Goal: Task Accomplishment & Management: Use online tool/utility

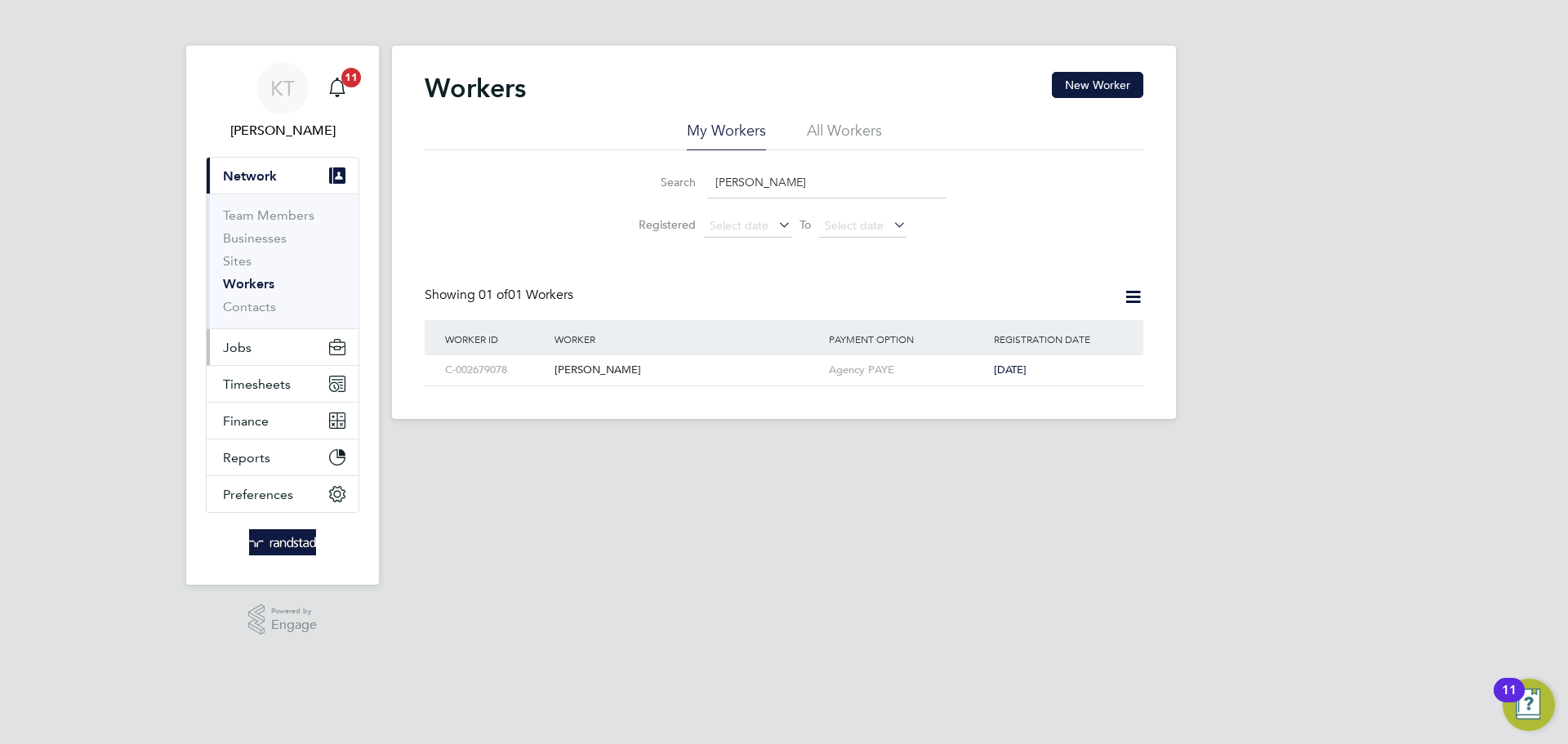
click at [250, 342] on span "Jobs" at bounding box center [237, 347] width 28 height 16
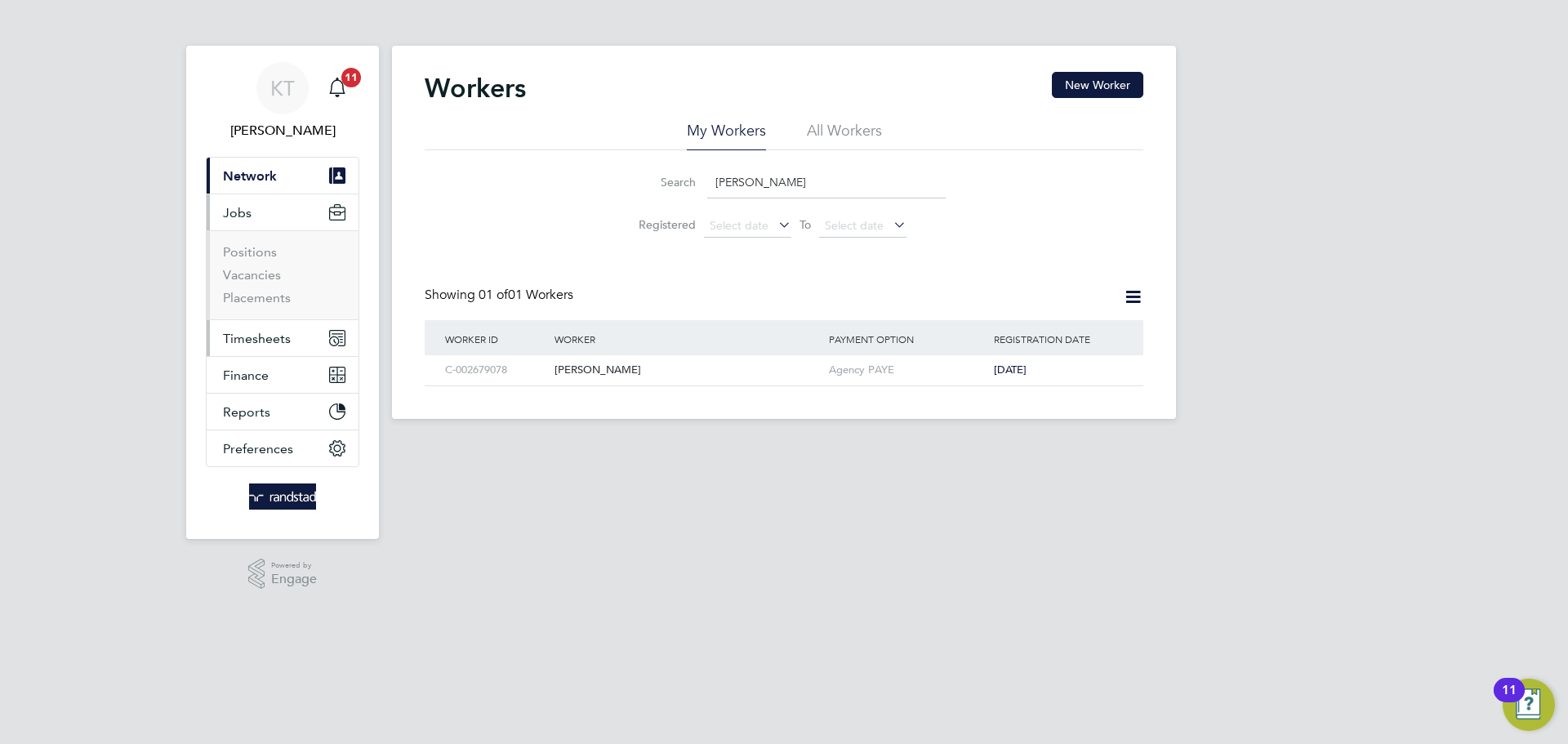
click at [269, 354] on button "Timesheets" at bounding box center [283, 338] width 152 height 36
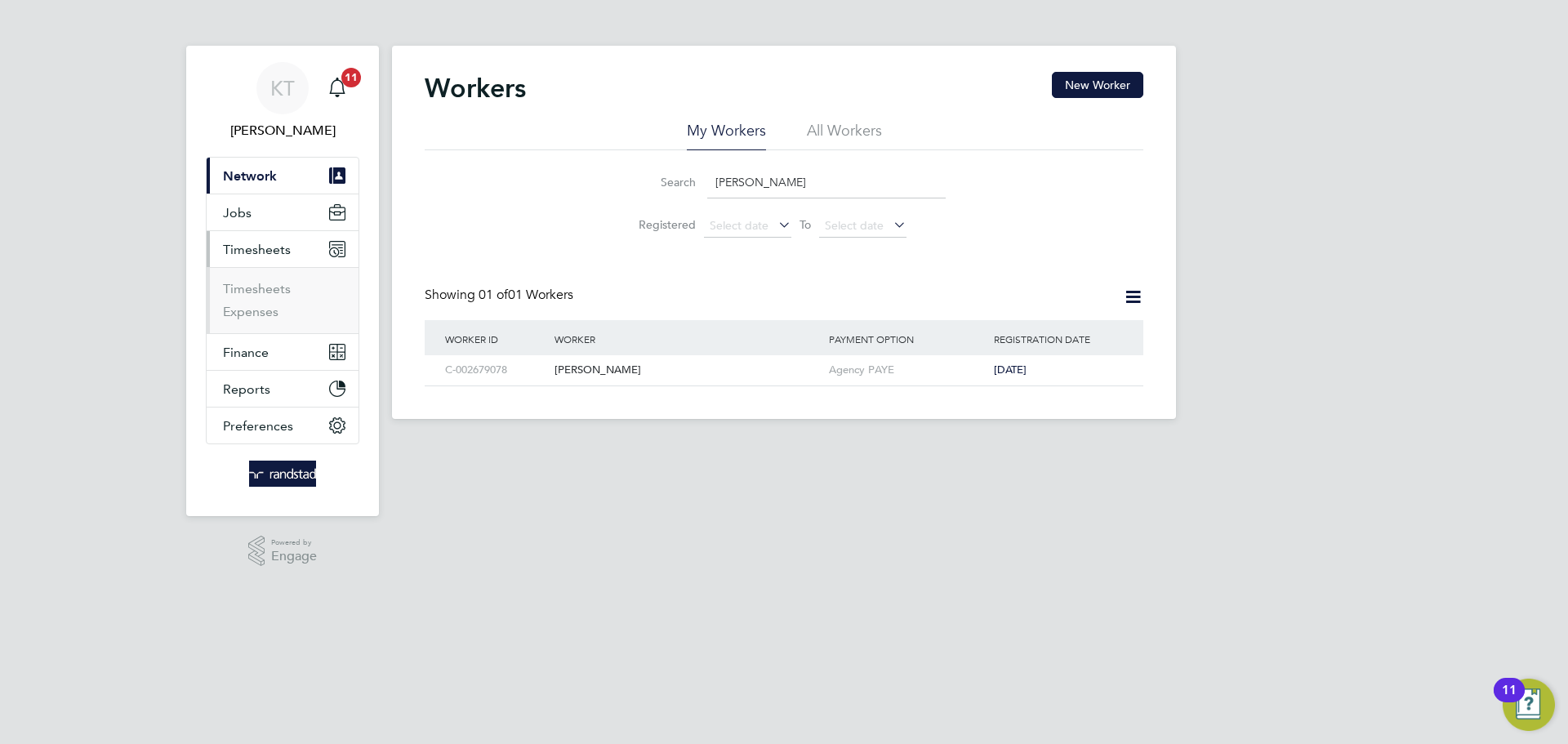
click at [269, 342] on ul "Current page: Network Team Members Businesses Sites Workers Contacts Jobs Posit…" at bounding box center [283, 300] width 154 height 288
click at [229, 291] on link "Timesheets" at bounding box center [256, 289] width 68 height 16
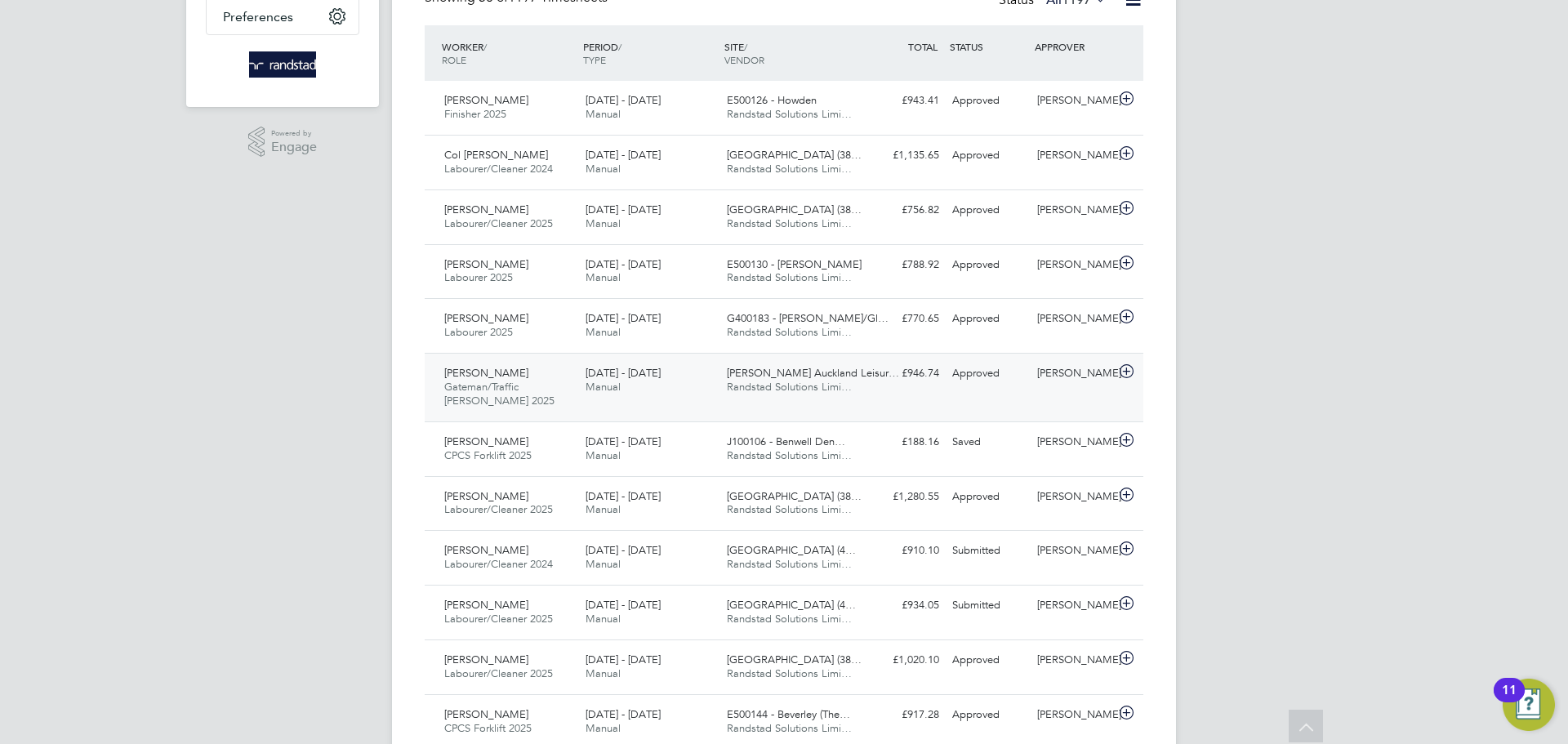
scroll to position [410, 0]
click at [1086, 458] on div "[PERSON_NAME] CPCS Forklift 2025 [DATE] - [DATE] [DATE] - [DATE] Manual J100106…" at bounding box center [784, 448] width 718 height 55
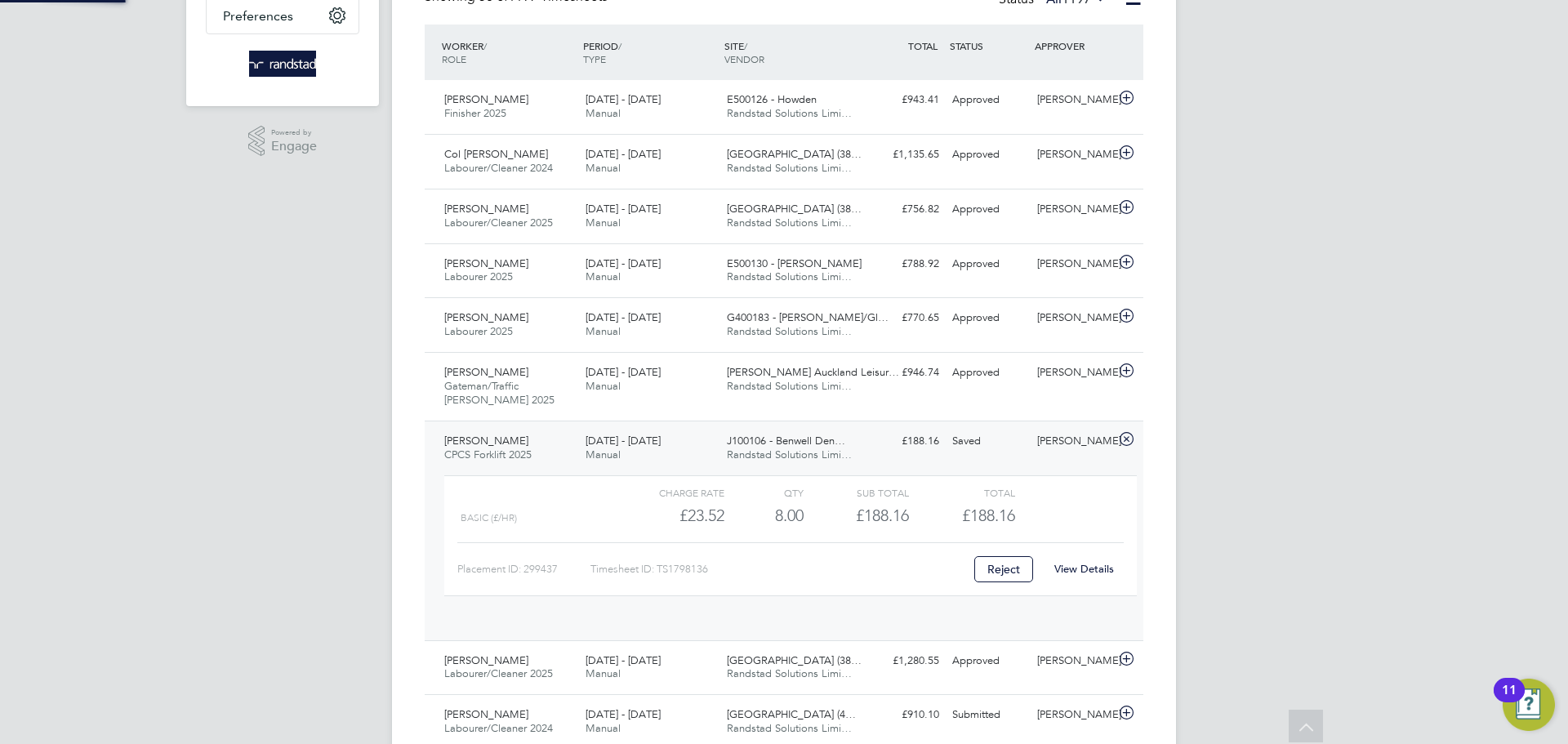
scroll to position [28, 159]
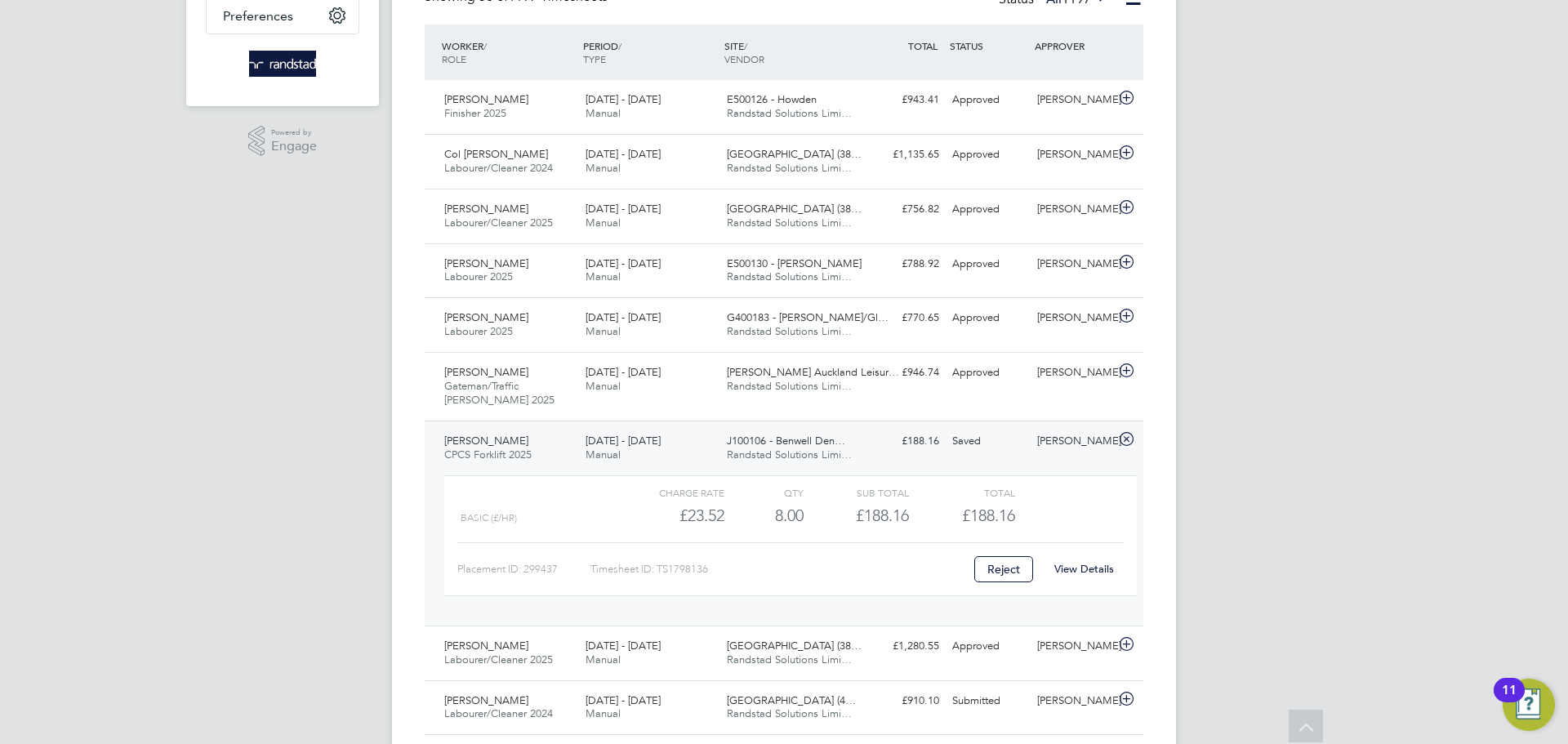
click at [1059, 452] on div "[PERSON_NAME]" at bounding box center [1073, 441] width 85 height 27
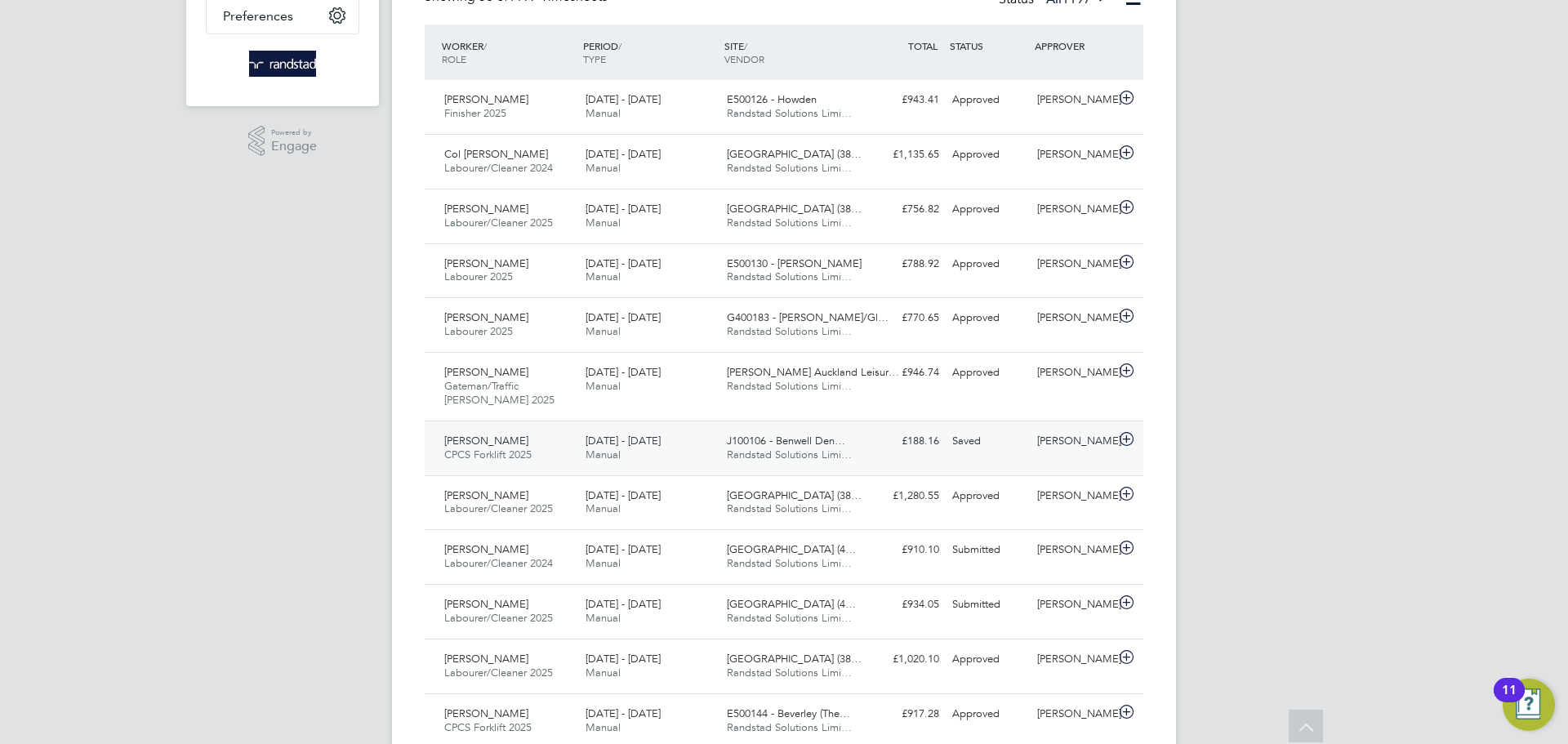
click at [618, 454] on span "Manual" at bounding box center [603, 454] width 35 height 14
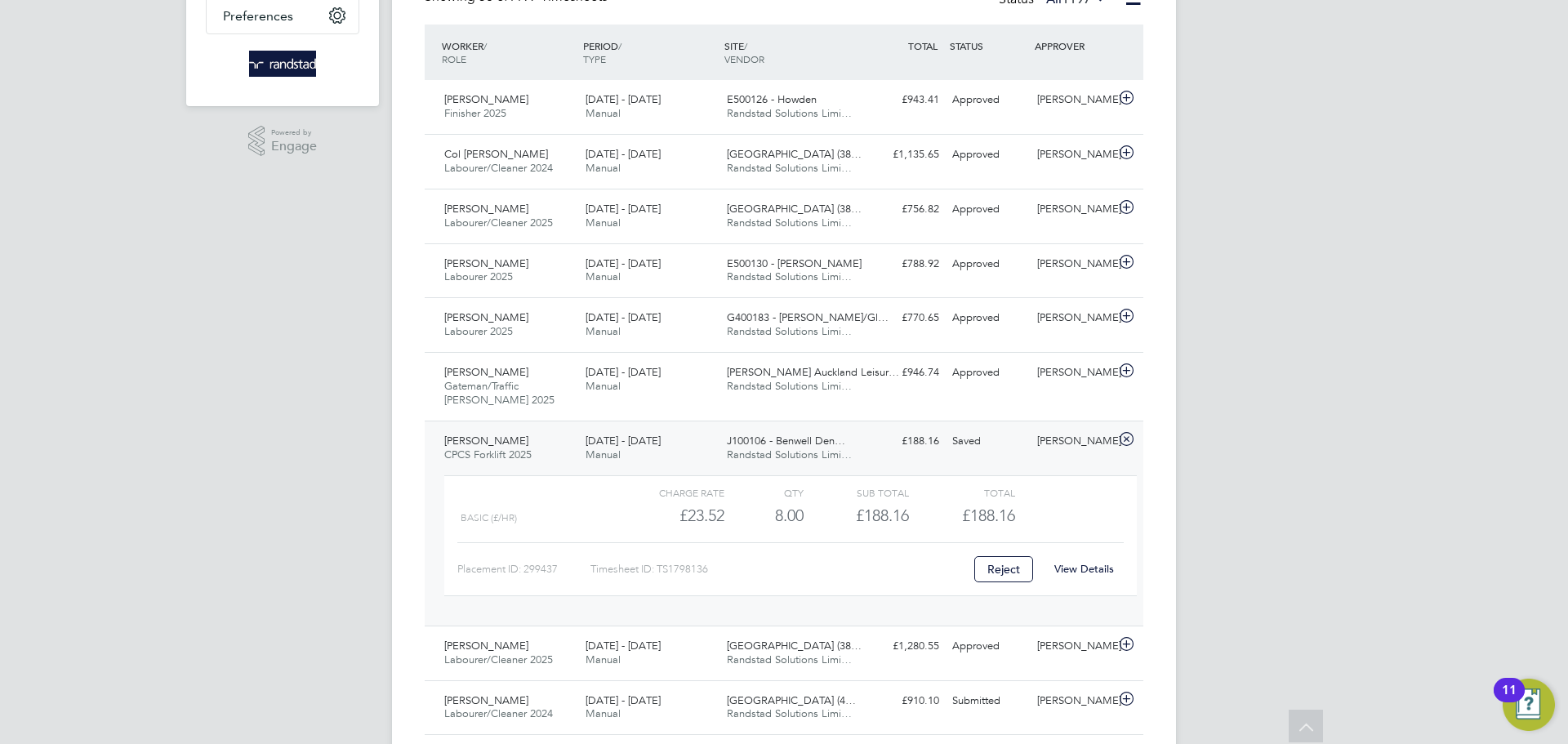
click at [597, 509] on div "Basic (£/HR)" at bounding box center [540, 518] width 159 height 27
click at [1053, 449] on div "[PERSON_NAME]" at bounding box center [1073, 441] width 85 height 27
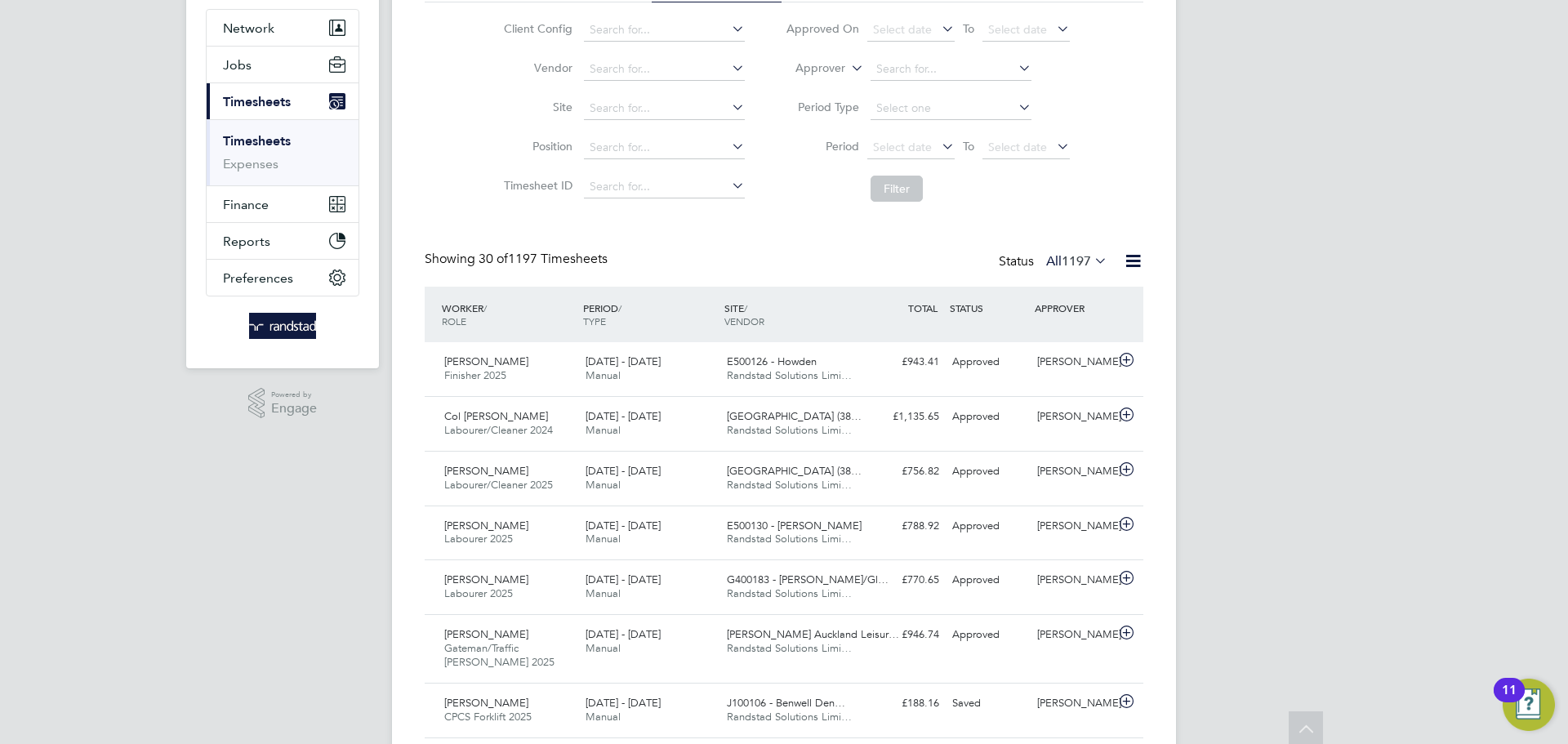
scroll to position [0, 0]
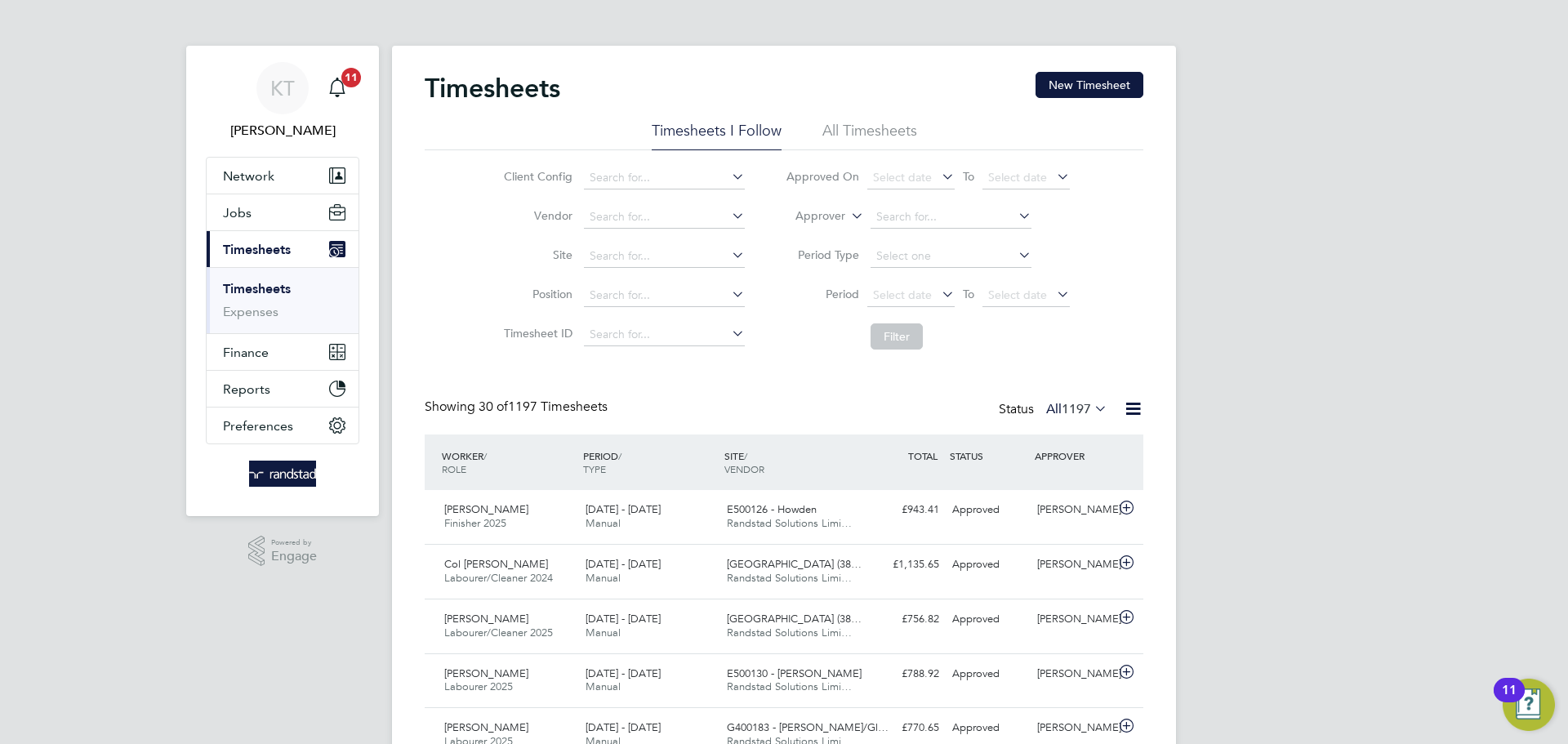
drag, startPoint x: 1076, startPoint y: 91, endPoint x: 1046, endPoint y: 98, distance: 30.8
click at [1075, 91] on button "New Timesheet" at bounding box center [1089, 84] width 108 height 26
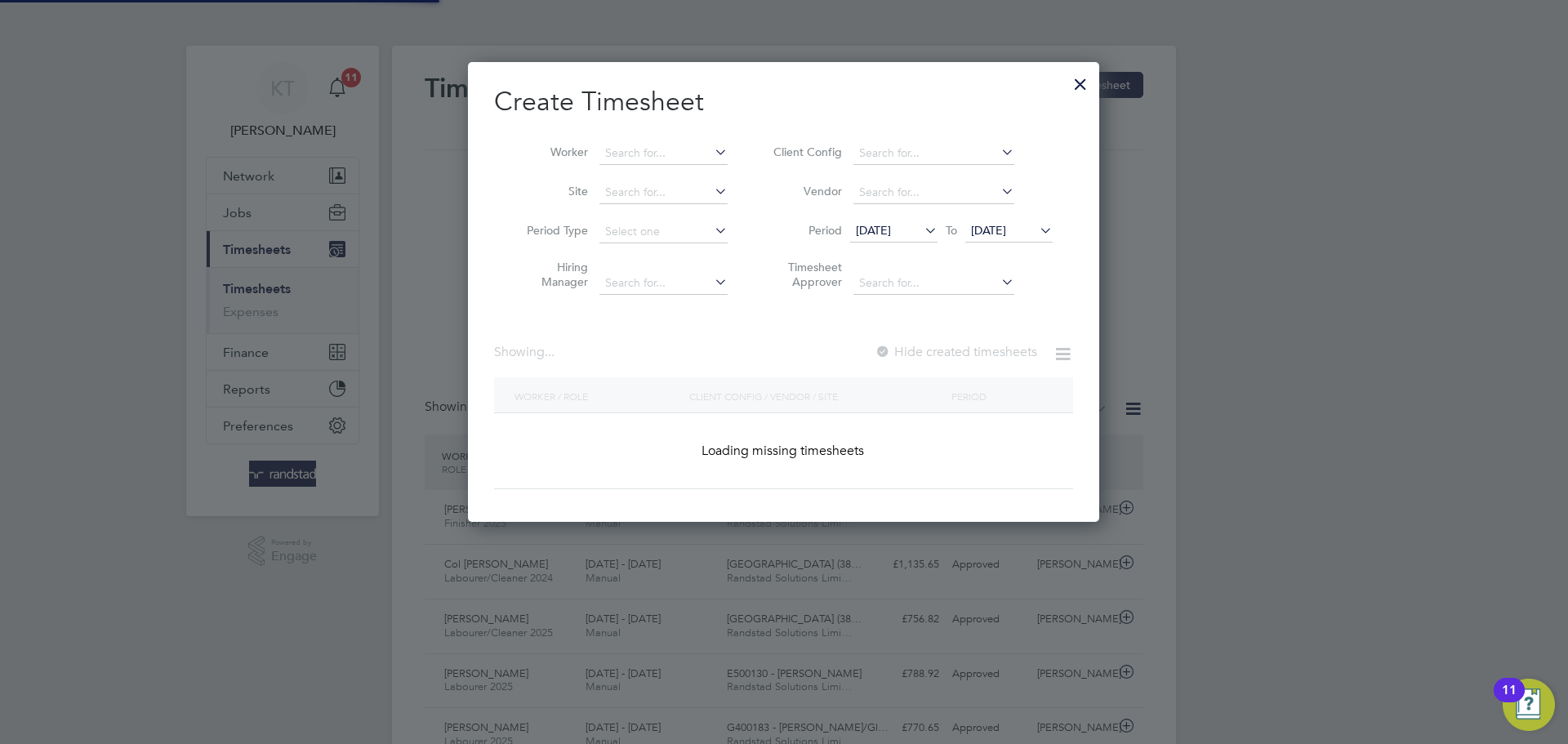
scroll to position [460, 633]
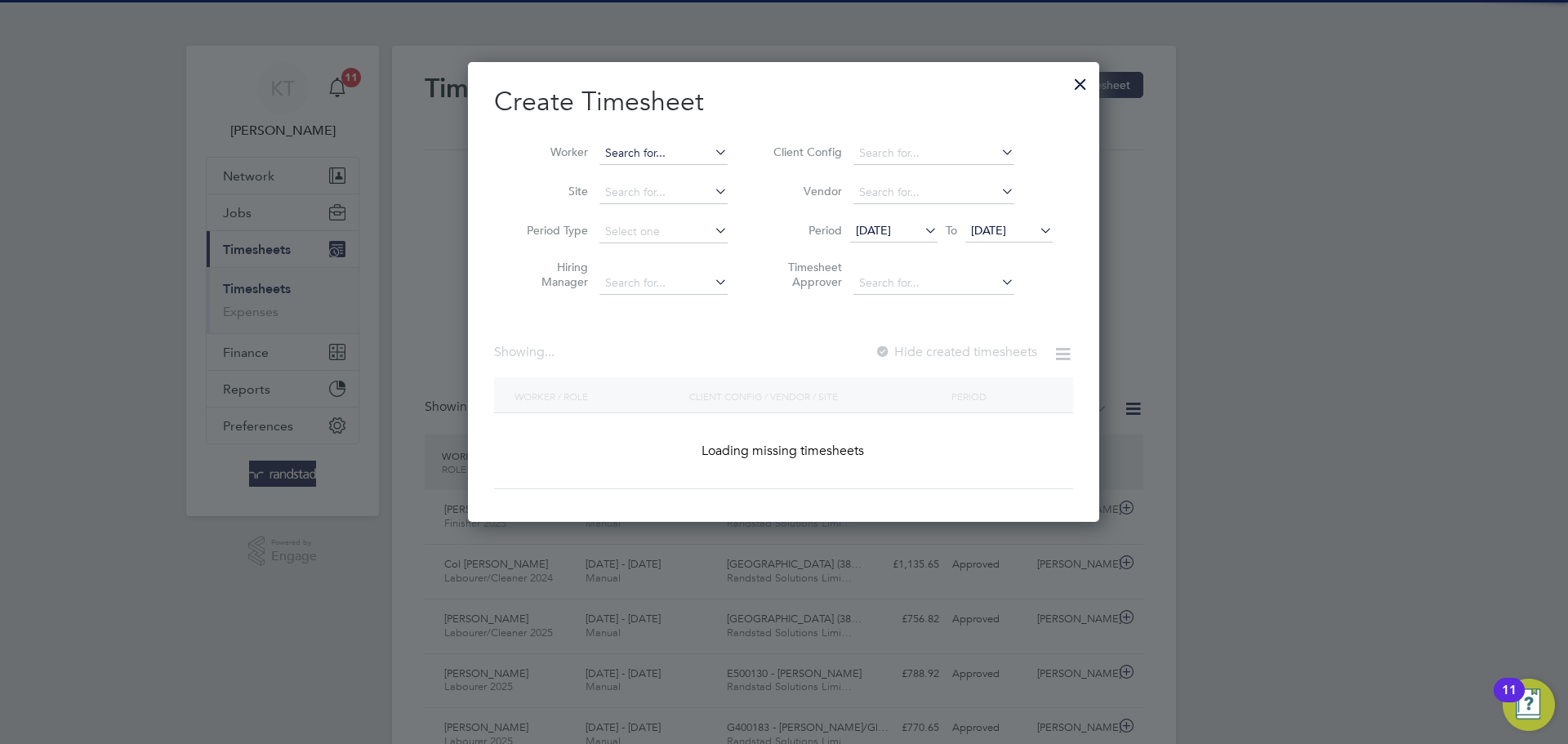
click at [656, 150] on input at bounding box center [663, 153] width 129 height 23
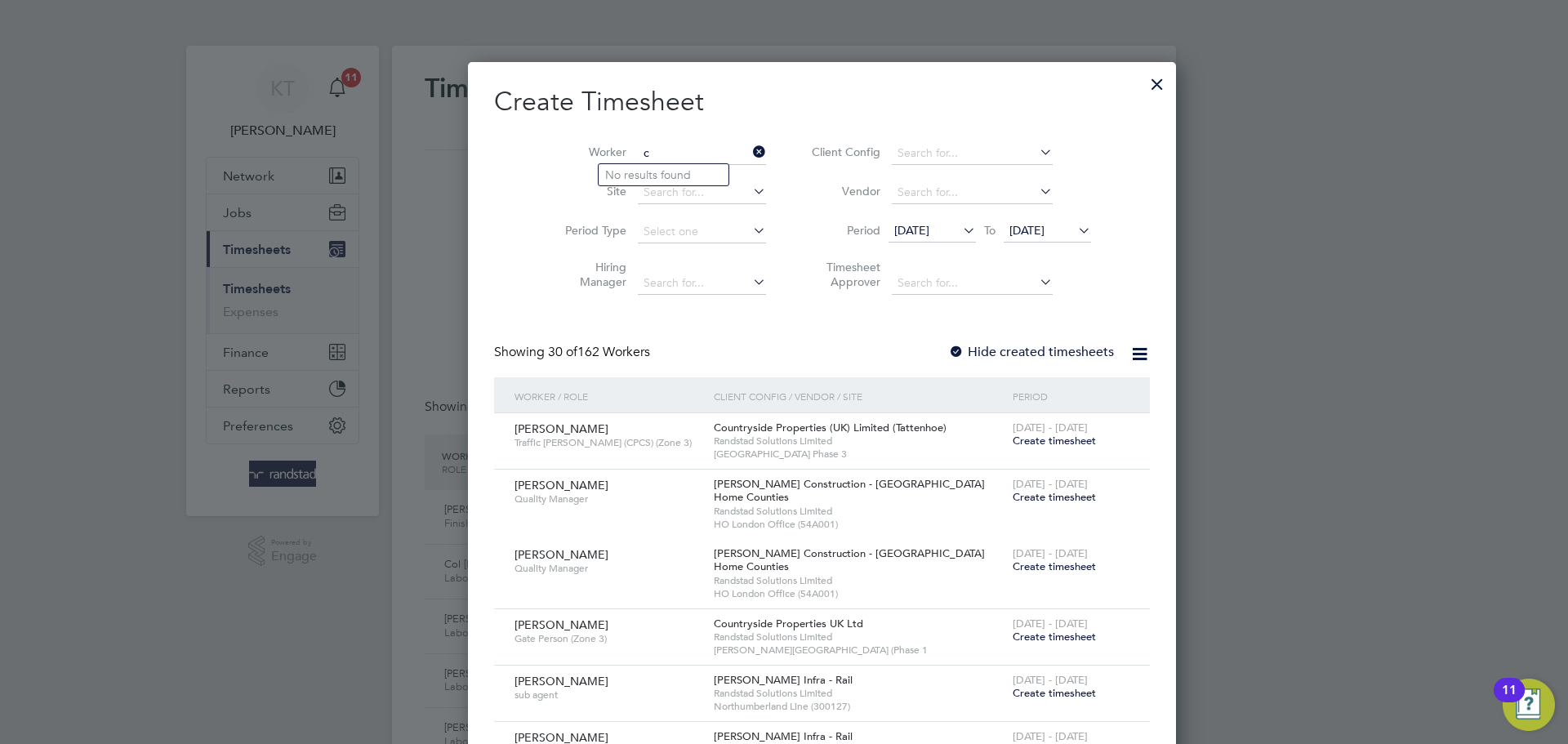
scroll to position [2803, 633]
click at [646, 174] on b "[PERSON_NAME]" at bounding box center [693, 175] width 95 height 14
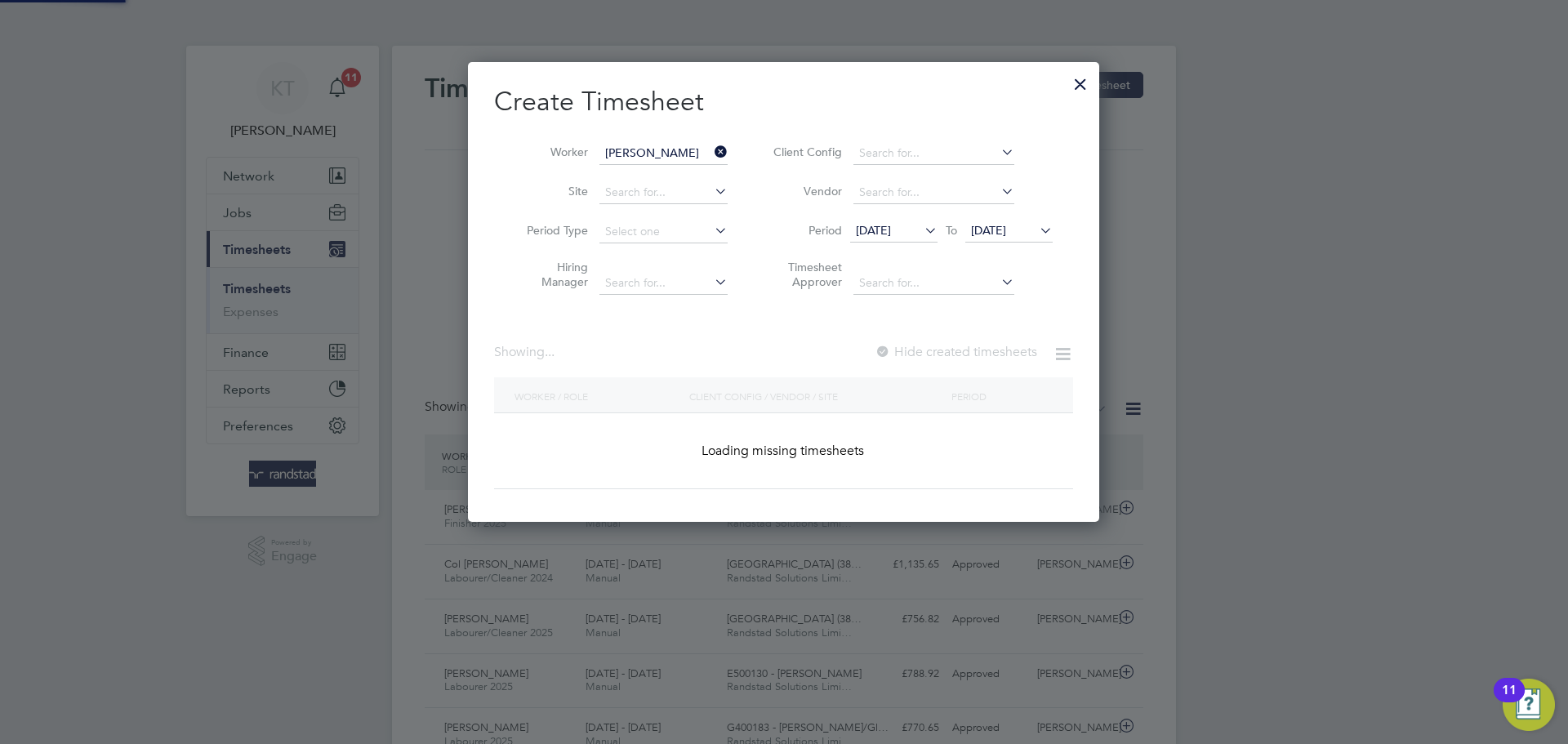
type input "[PERSON_NAME]"
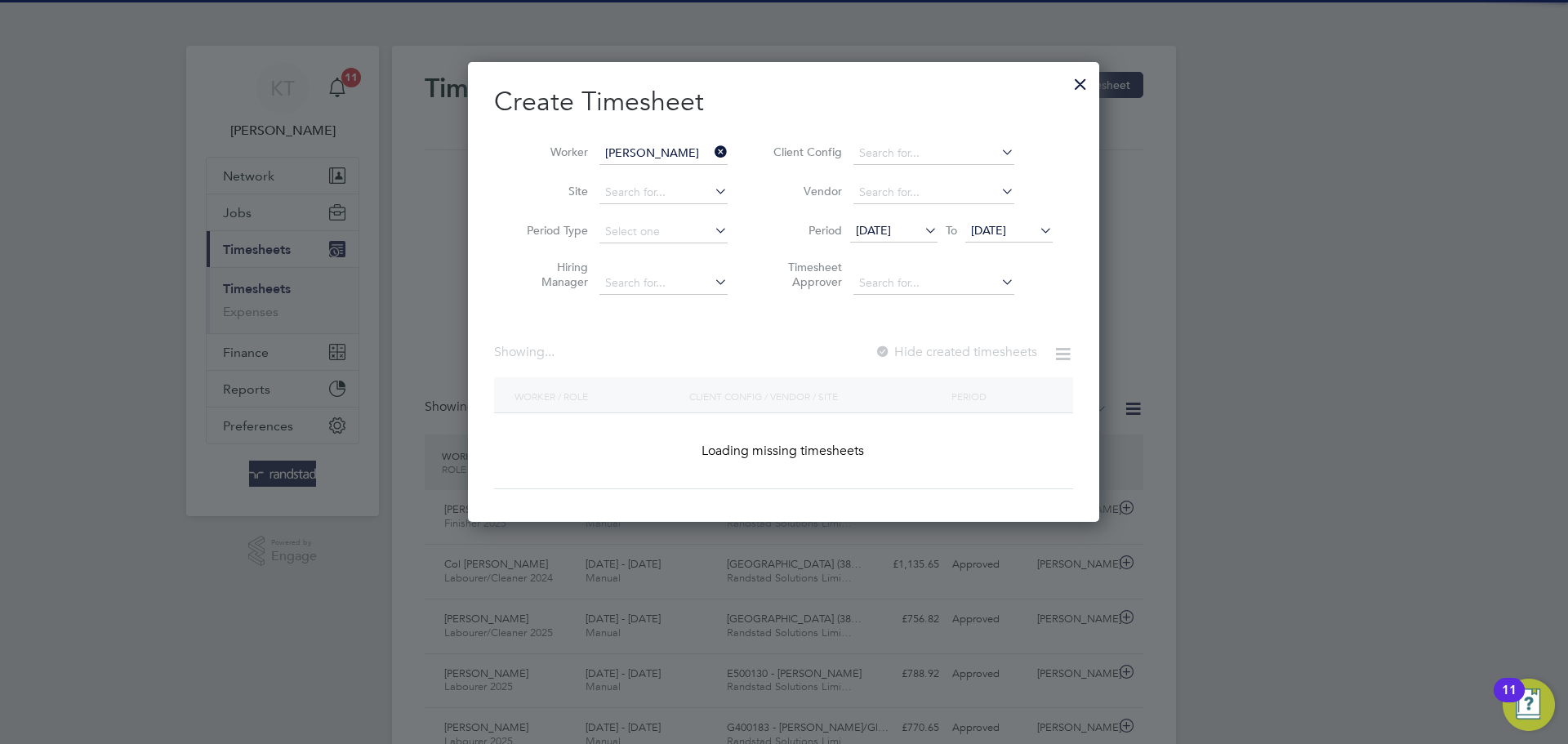
scroll to position [460, 633]
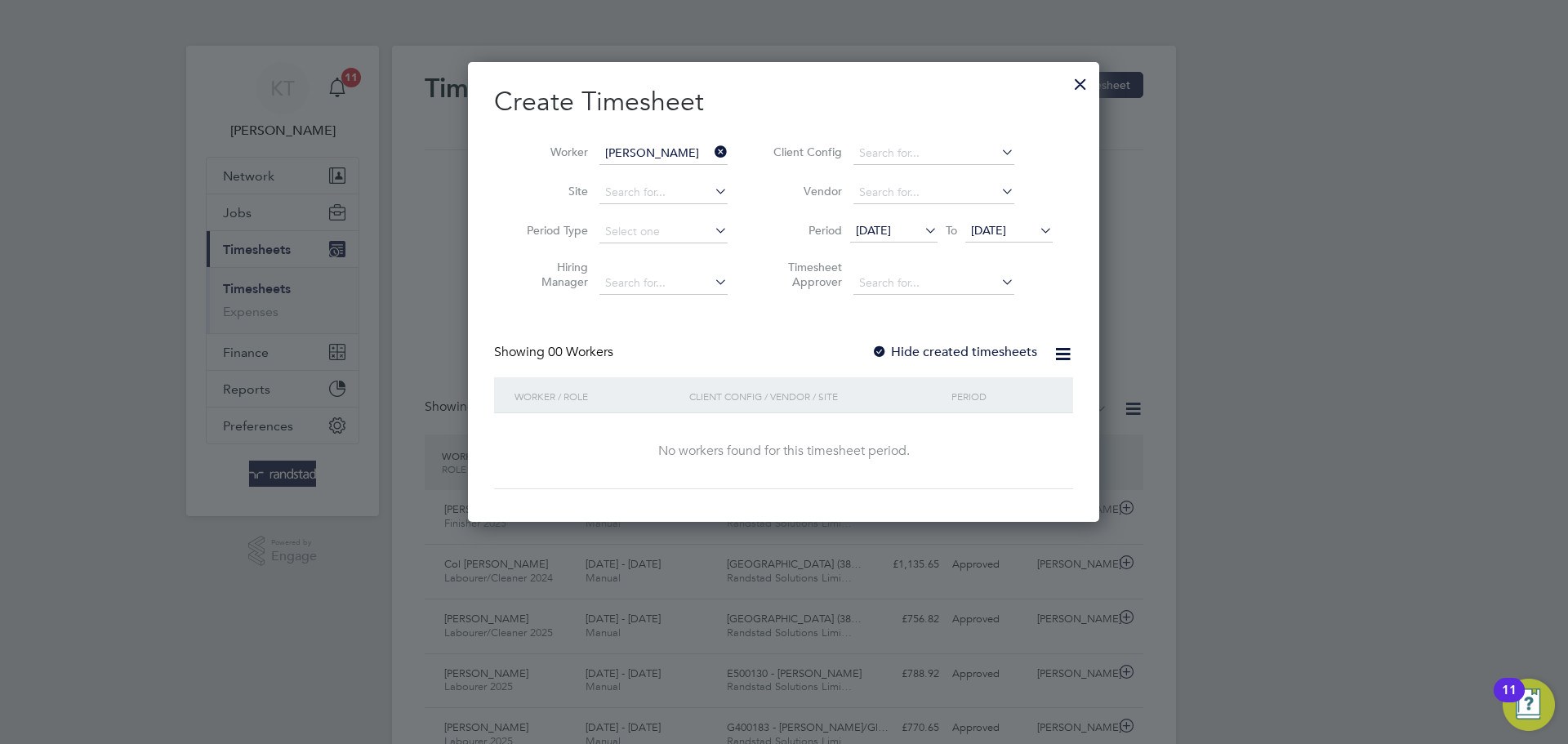
click at [926, 339] on div "Create Timesheet Worker [PERSON_NAME] Site Period Type Hiring Manager Client Co…" at bounding box center [784, 287] width 579 height 404
click at [927, 341] on div "Create Timesheet Worker [PERSON_NAME] Site Period Type Hiring Manager Client Co…" at bounding box center [784, 287] width 579 height 404
click at [927, 344] on label "Hide created timesheets" at bounding box center [954, 352] width 166 height 17
drag, startPoint x: 1017, startPoint y: 256, endPoint x: 1022, endPoint y: 227, distance: 29.4
click at [1018, 254] on li "Timesheet Approver" at bounding box center [911, 277] width 325 height 52
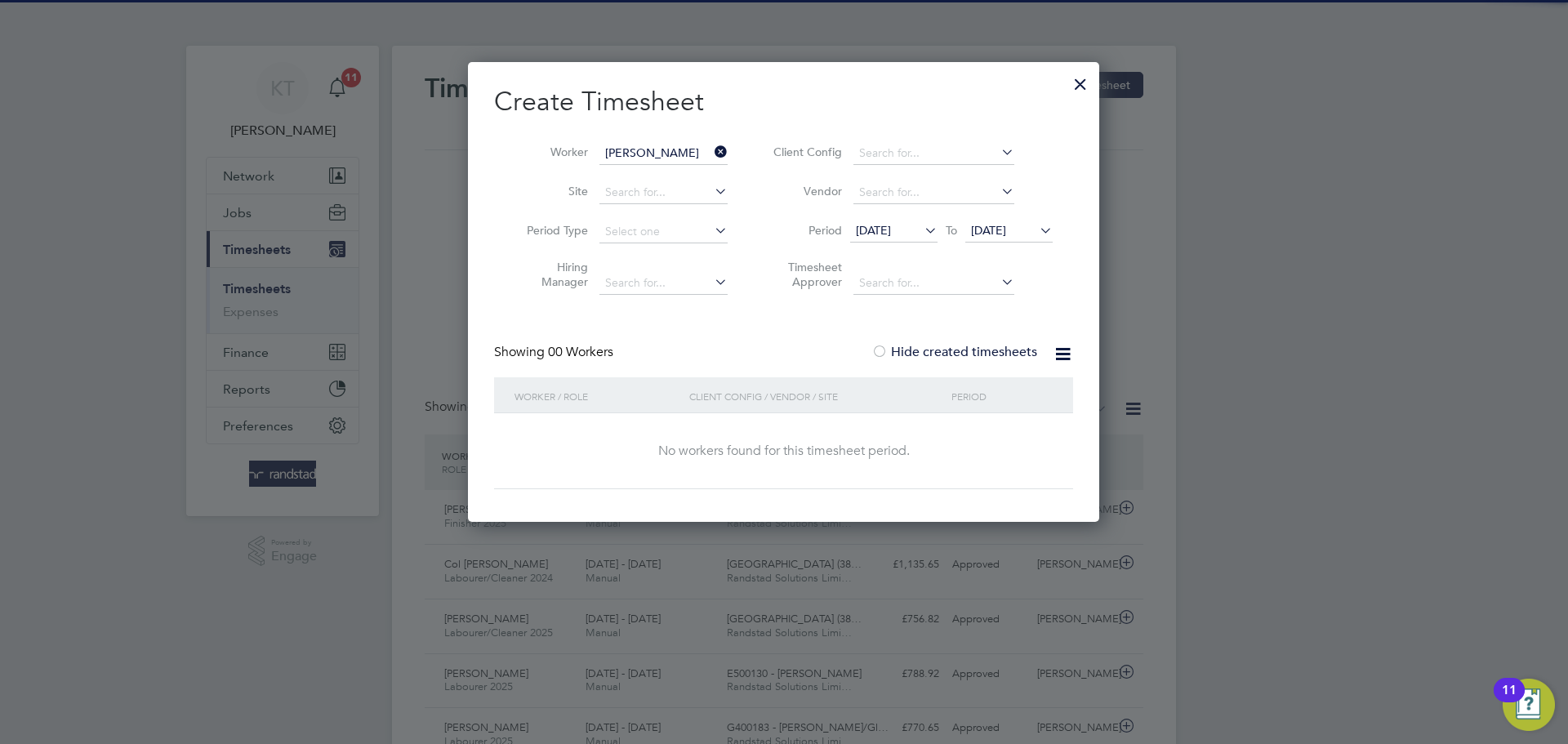
click at [1006, 227] on span "[DATE]" at bounding box center [989, 230] width 35 height 15
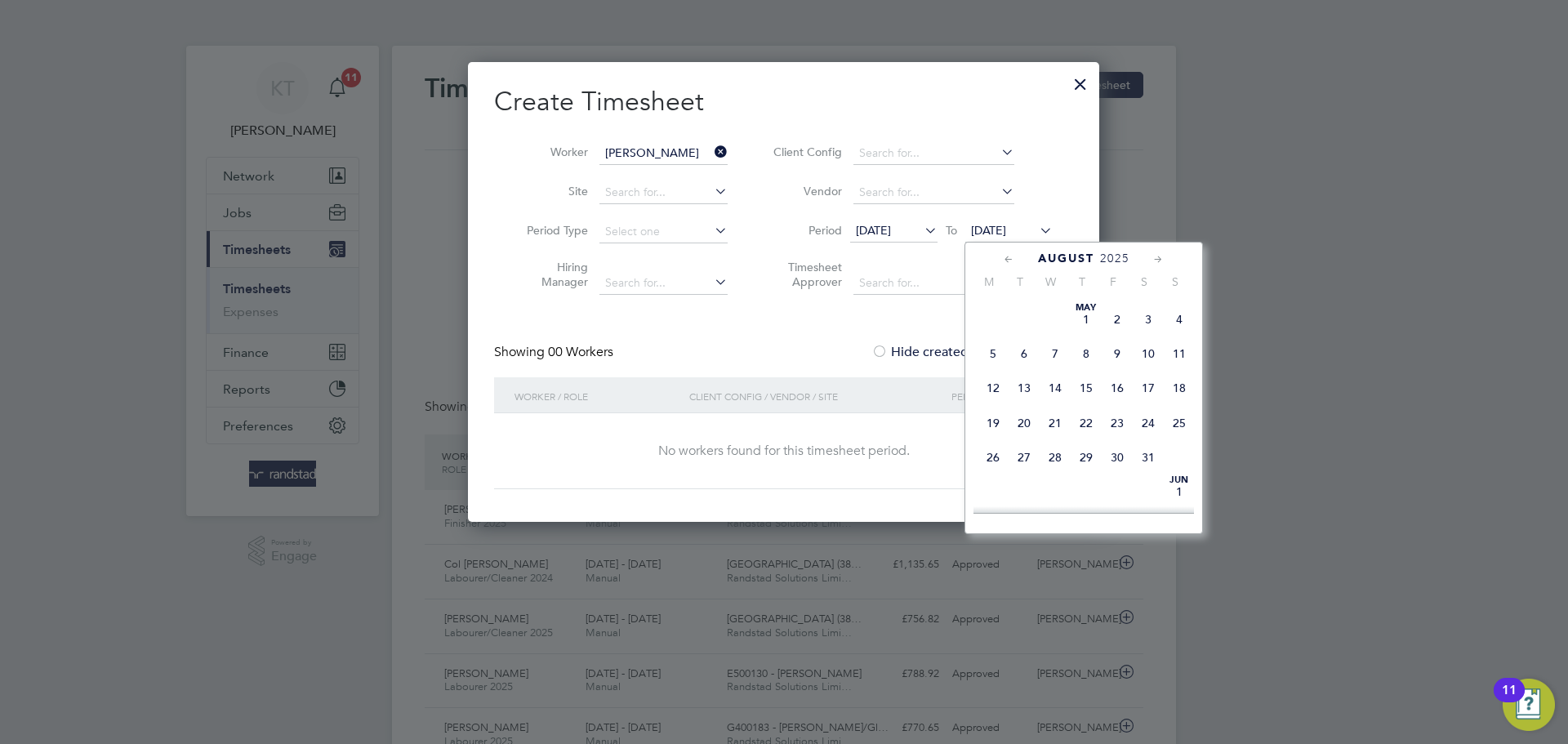
scroll to position [544, 0]
click at [1021, 376] on span "5" at bounding box center [1024, 360] width 31 height 31
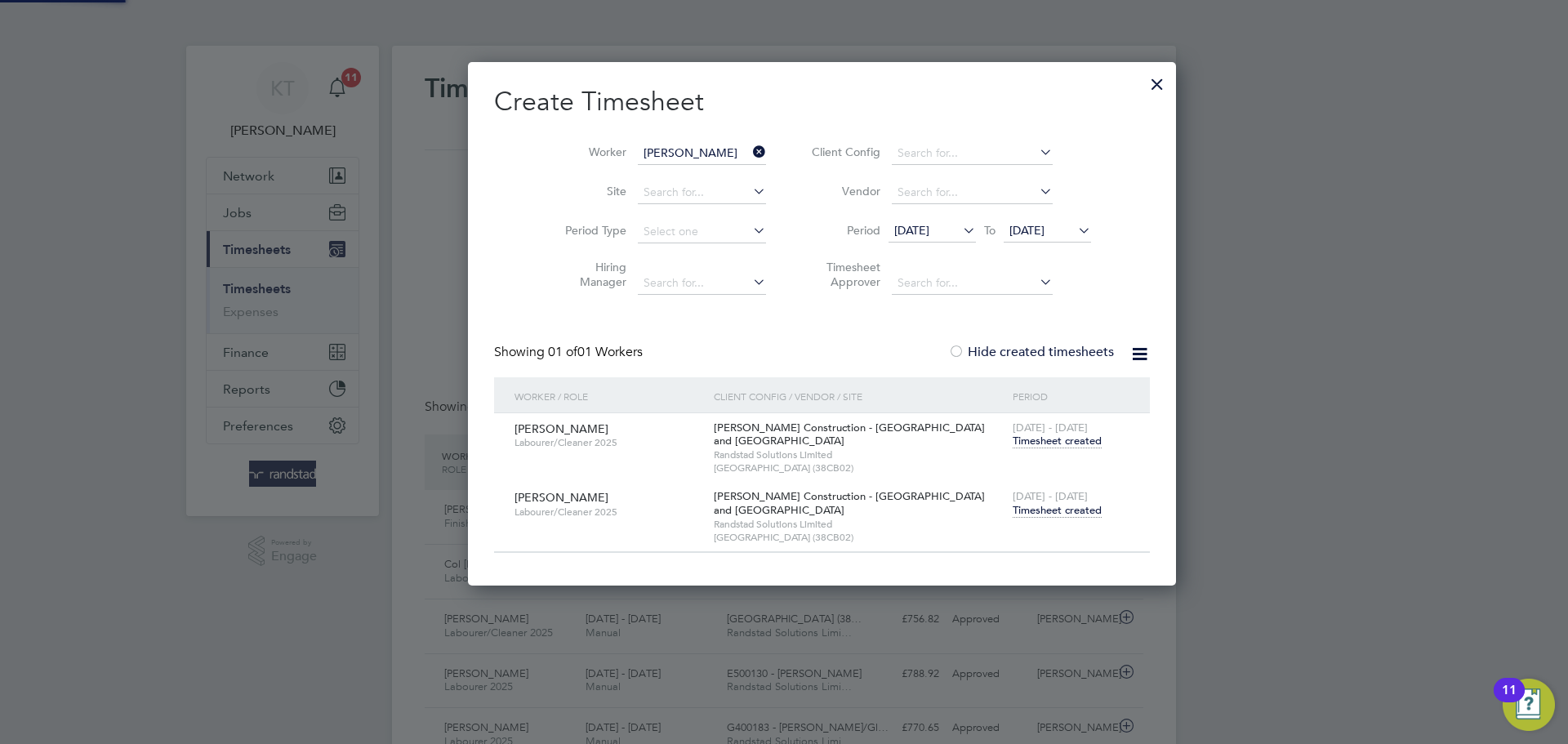
scroll to position [524, 633]
click at [1027, 508] on span "Timesheet created" at bounding box center [1057, 510] width 89 height 15
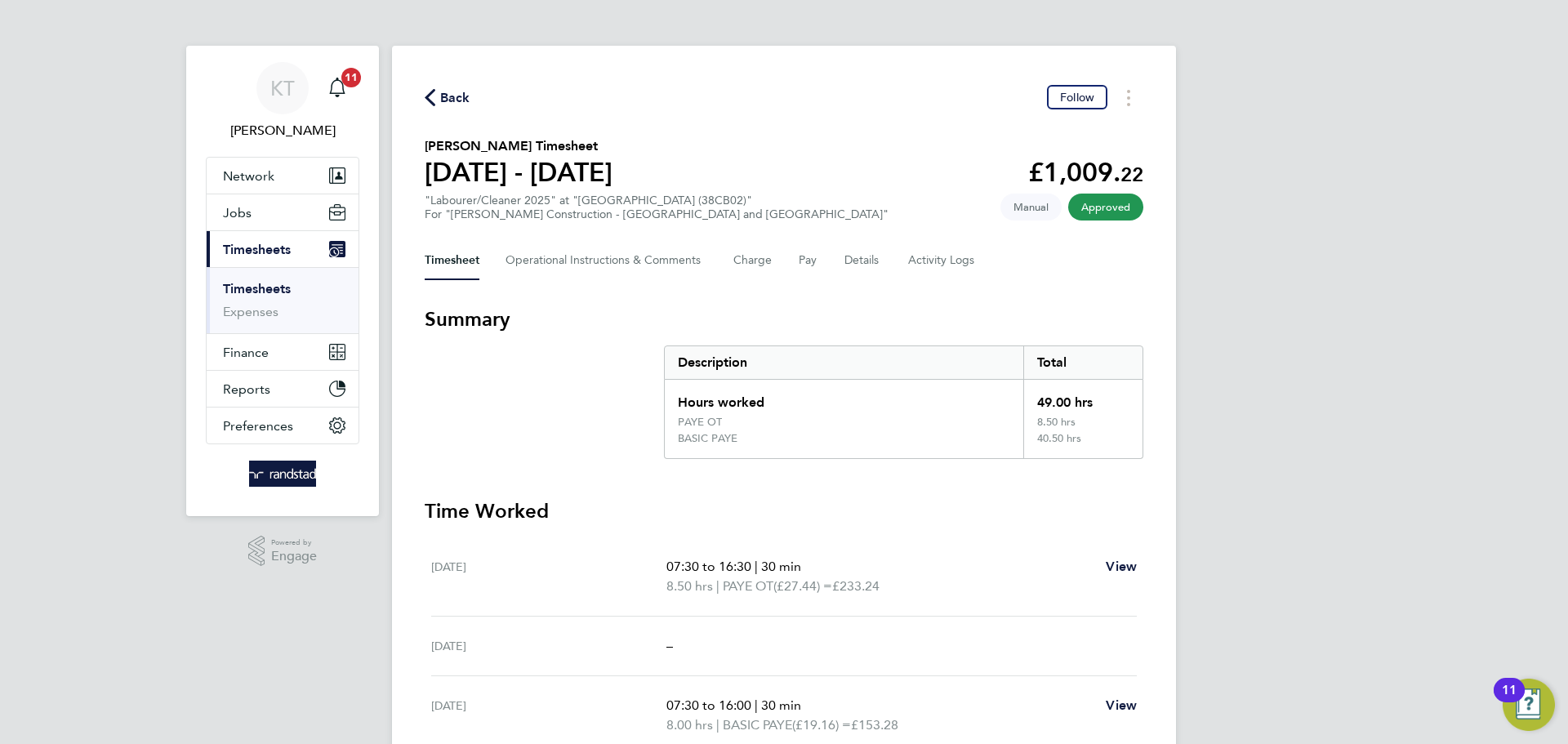
click at [287, 289] on link "Timesheets" at bounding box center [256, 289] width 68 height 16
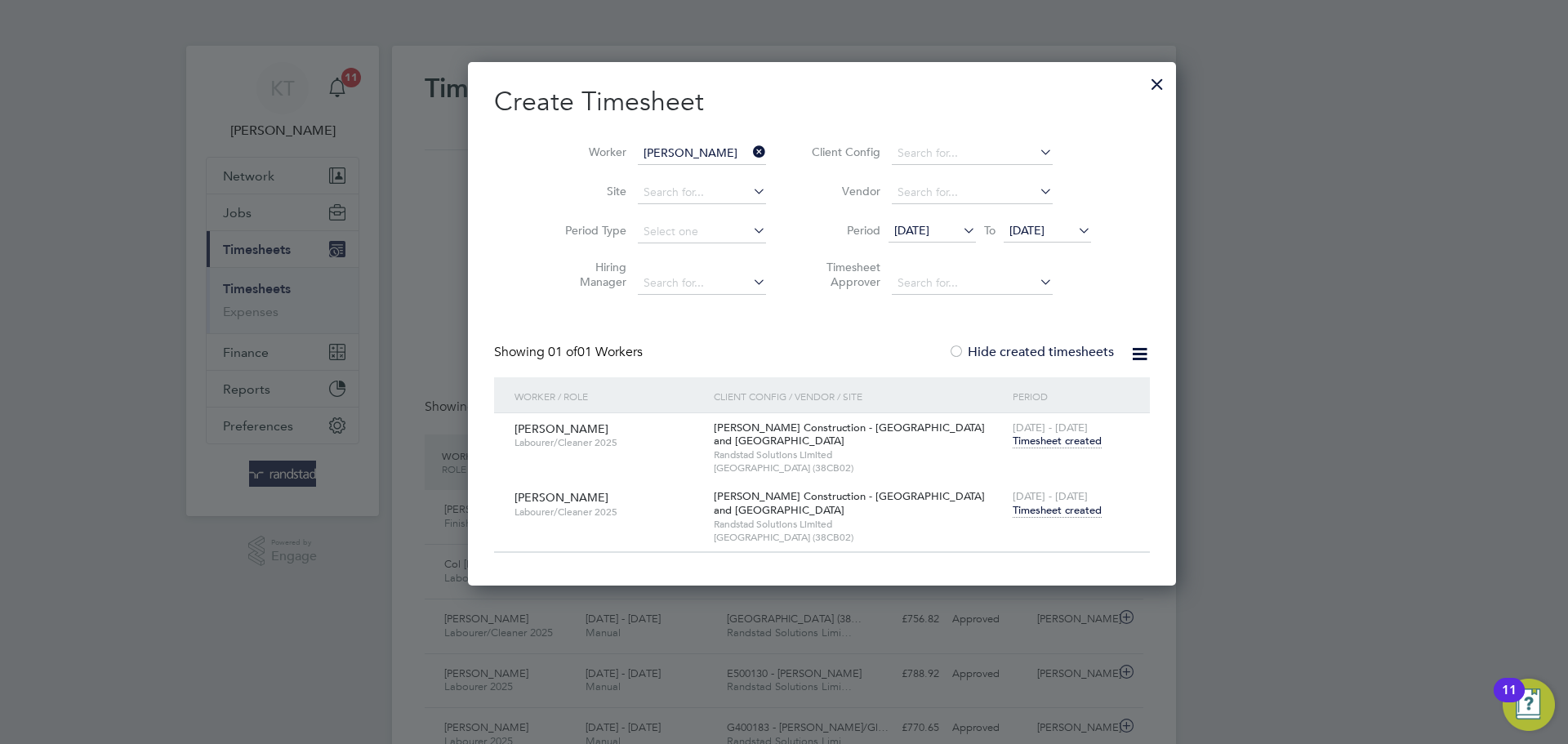
scroll to position [42, 142]
click at [750, 157] on icon at bounding box center [750, 151] width 0 height 23
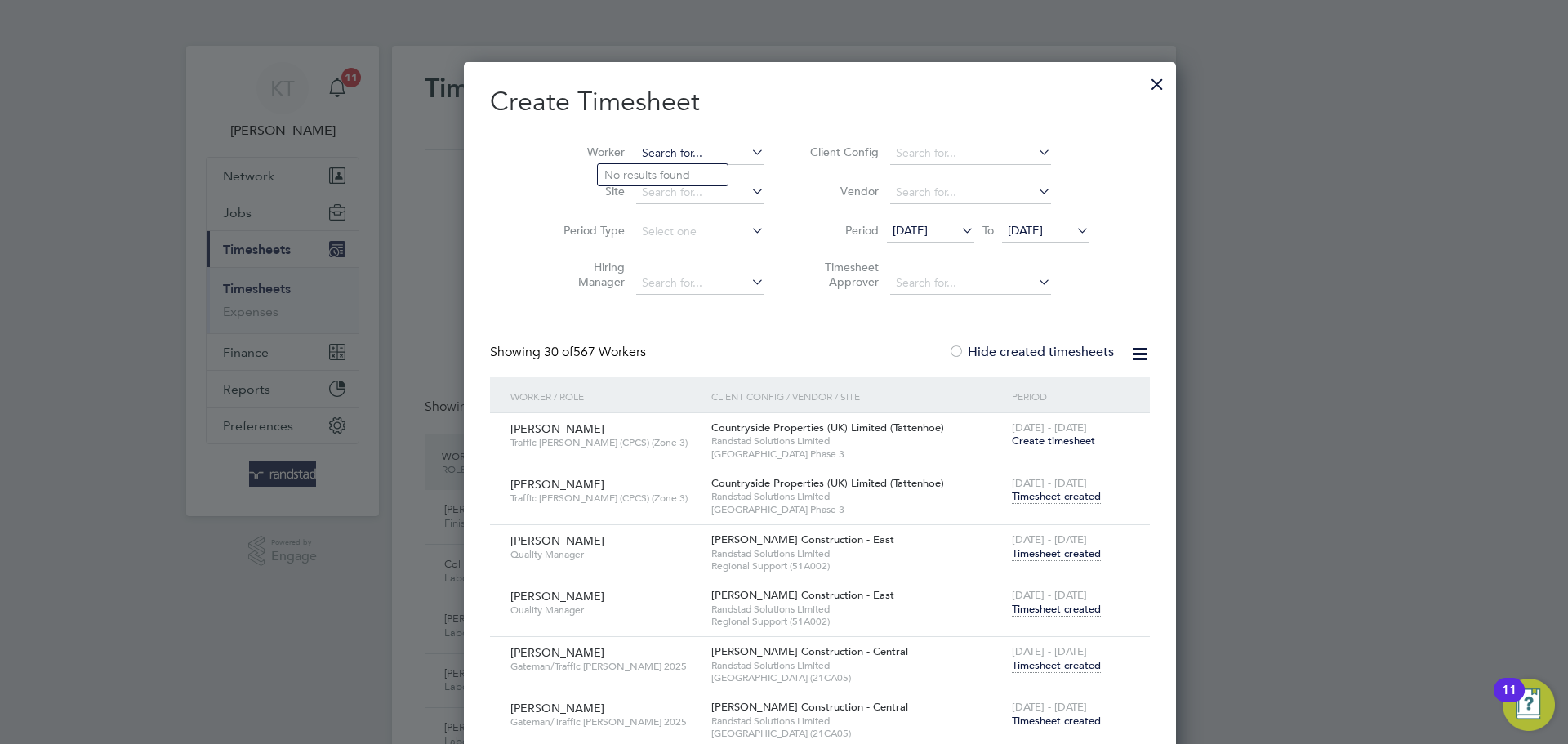
click at [636, 146] on input at bounding box center [700, 153] width 129 height 23
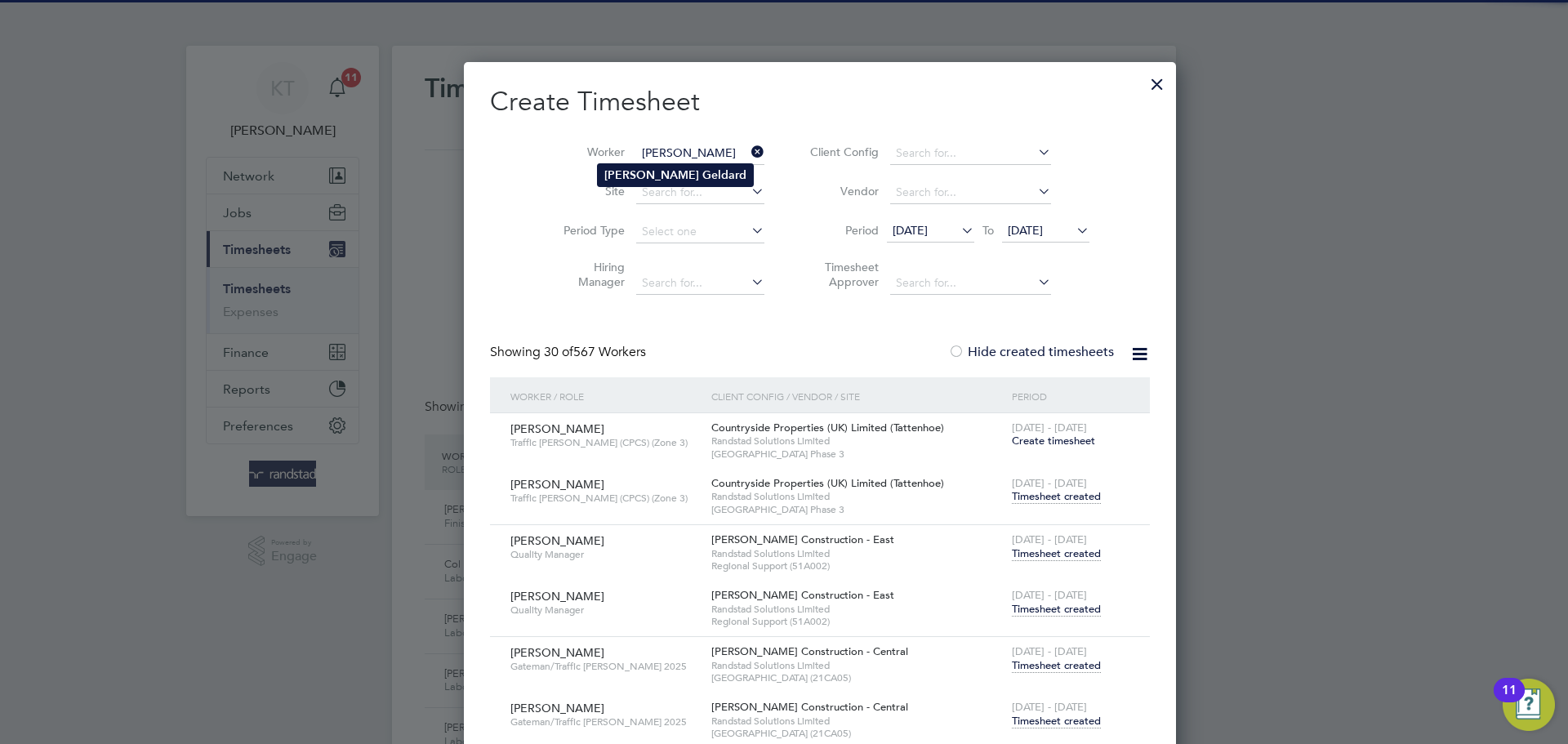
click at [638, 171] on li "[PERSON_NAME]" at bounding box center [675, 175] width 155 height 22
type input "[PERSON_NAME]"
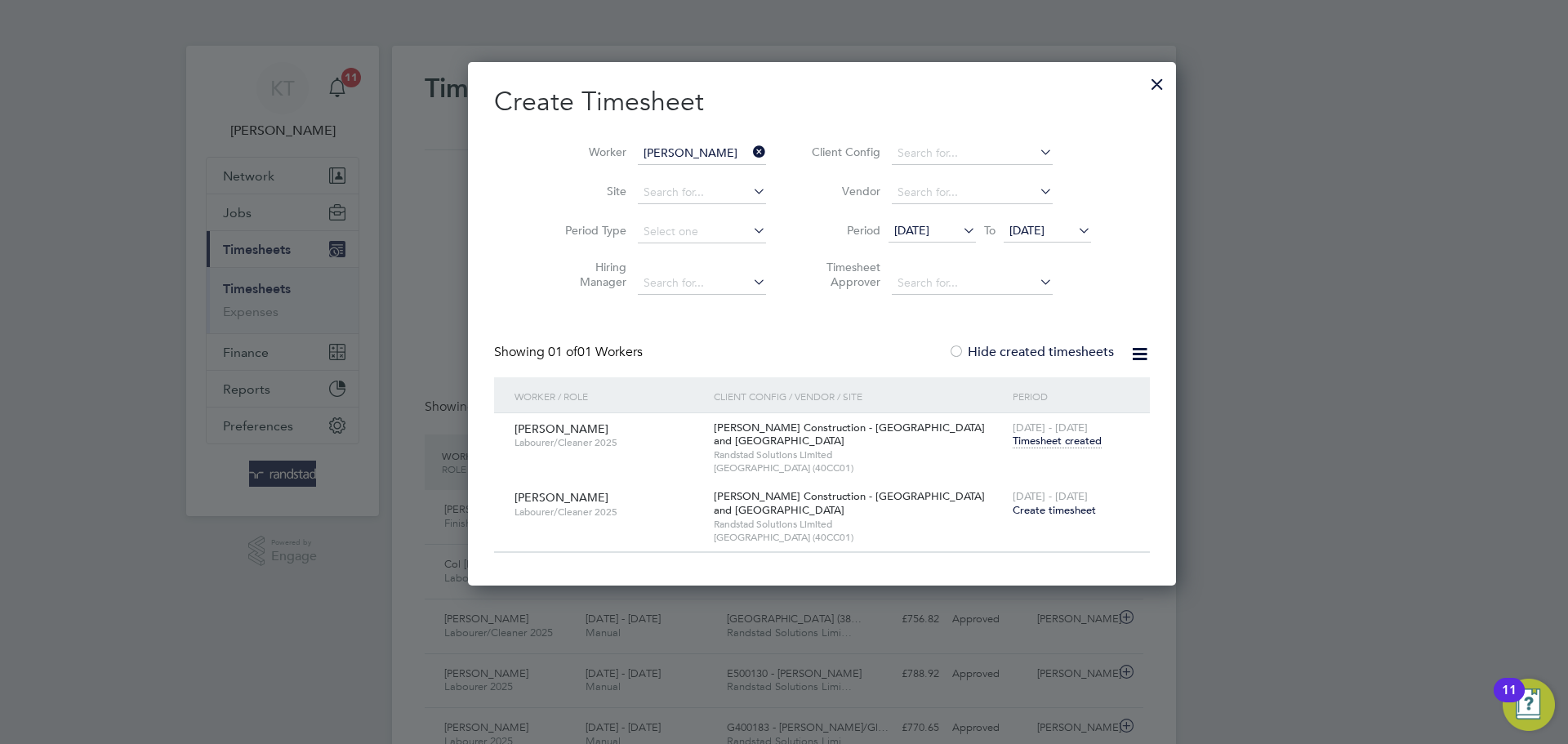
click at [1013, 445] on span "Timesheet created" at bounding box center [1057, 441] width 89 height 15
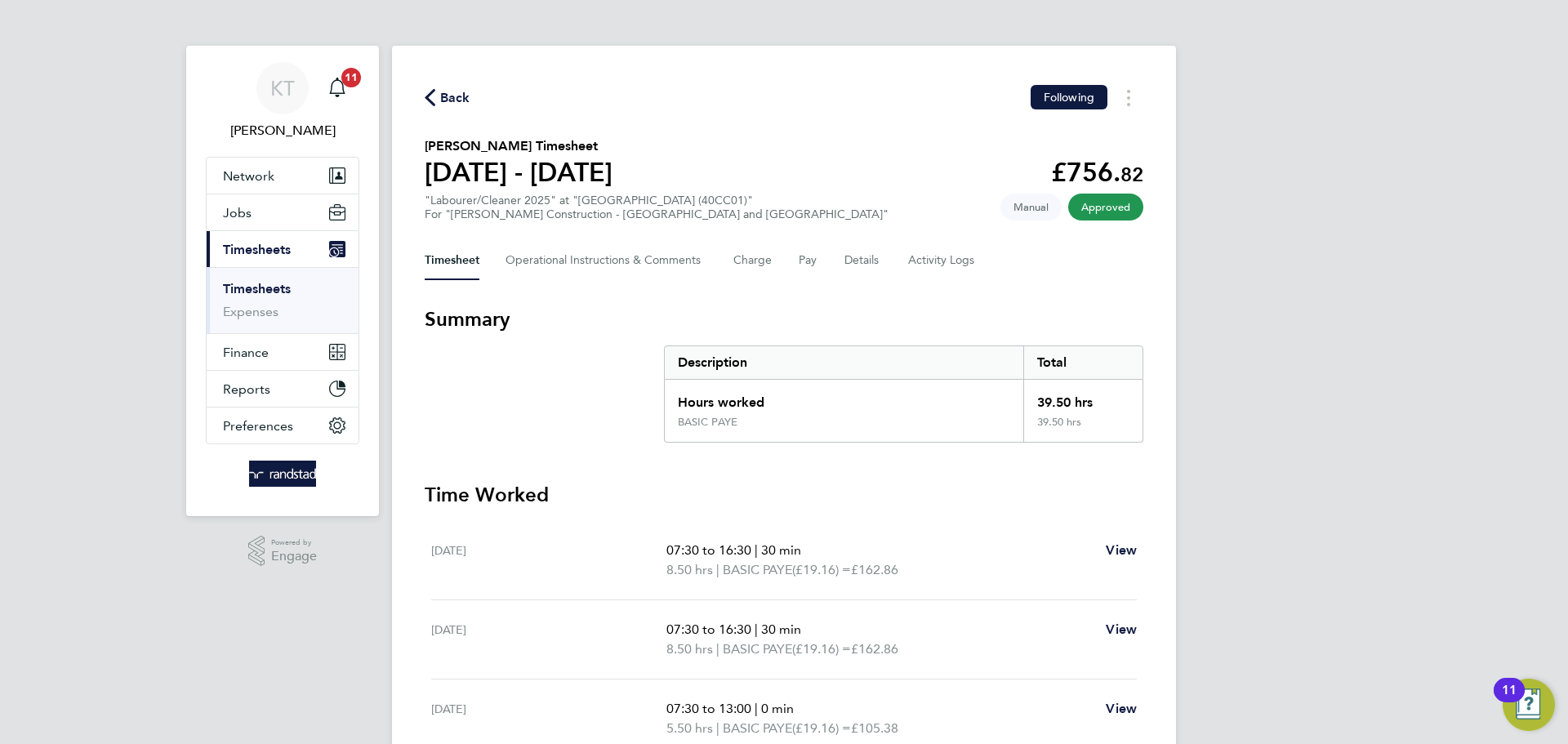
click at [275, 276] on ul "Timesheets Expenses" at bounding box center [283, 299] width 152 height 66
click at [262, 284] on link "Timesheets" at bounding box center [256, 289] width 68 height 16
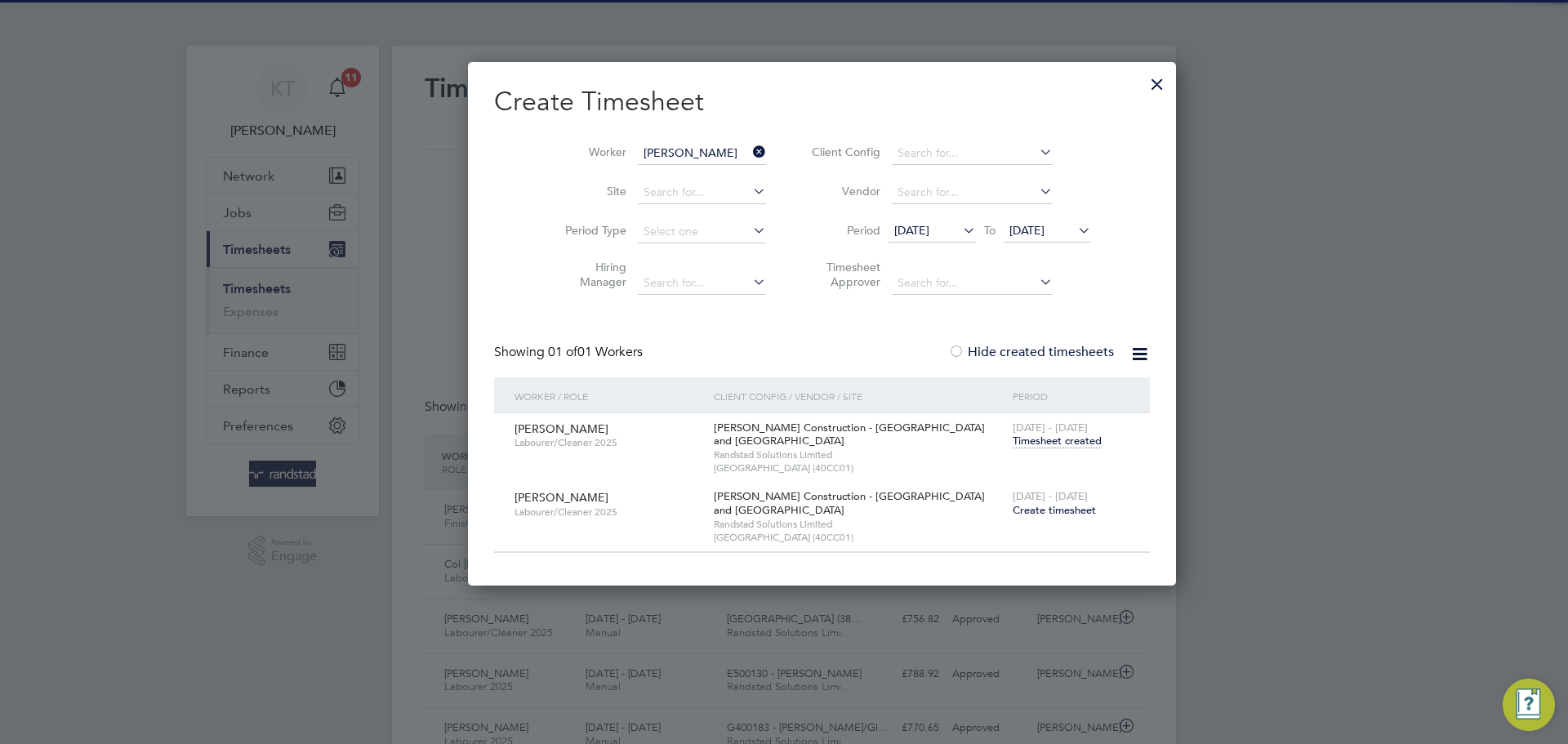
scroll to position [42, 142]
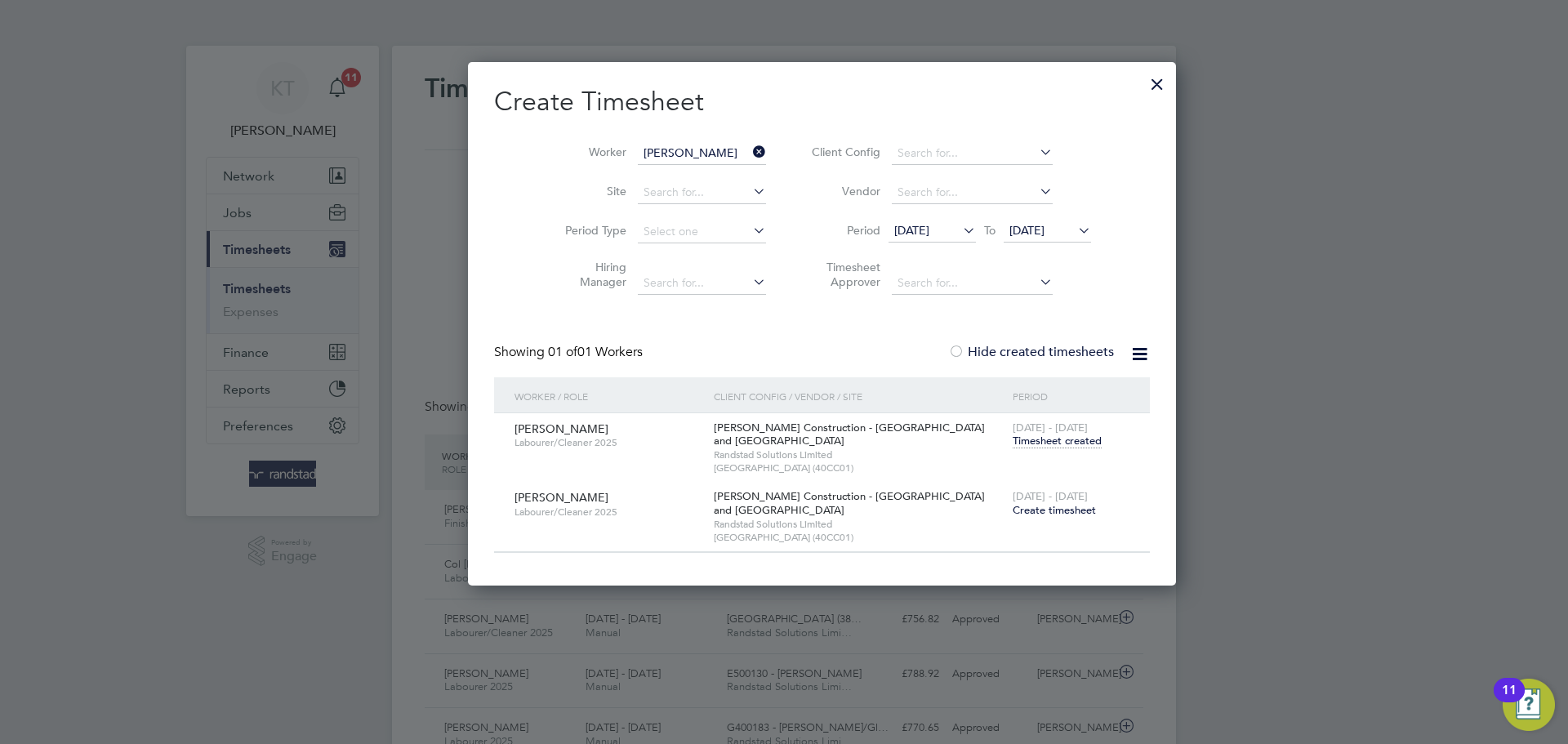
click at [750, 148] on icon at bounding box center [750, 151] width 0 height 23
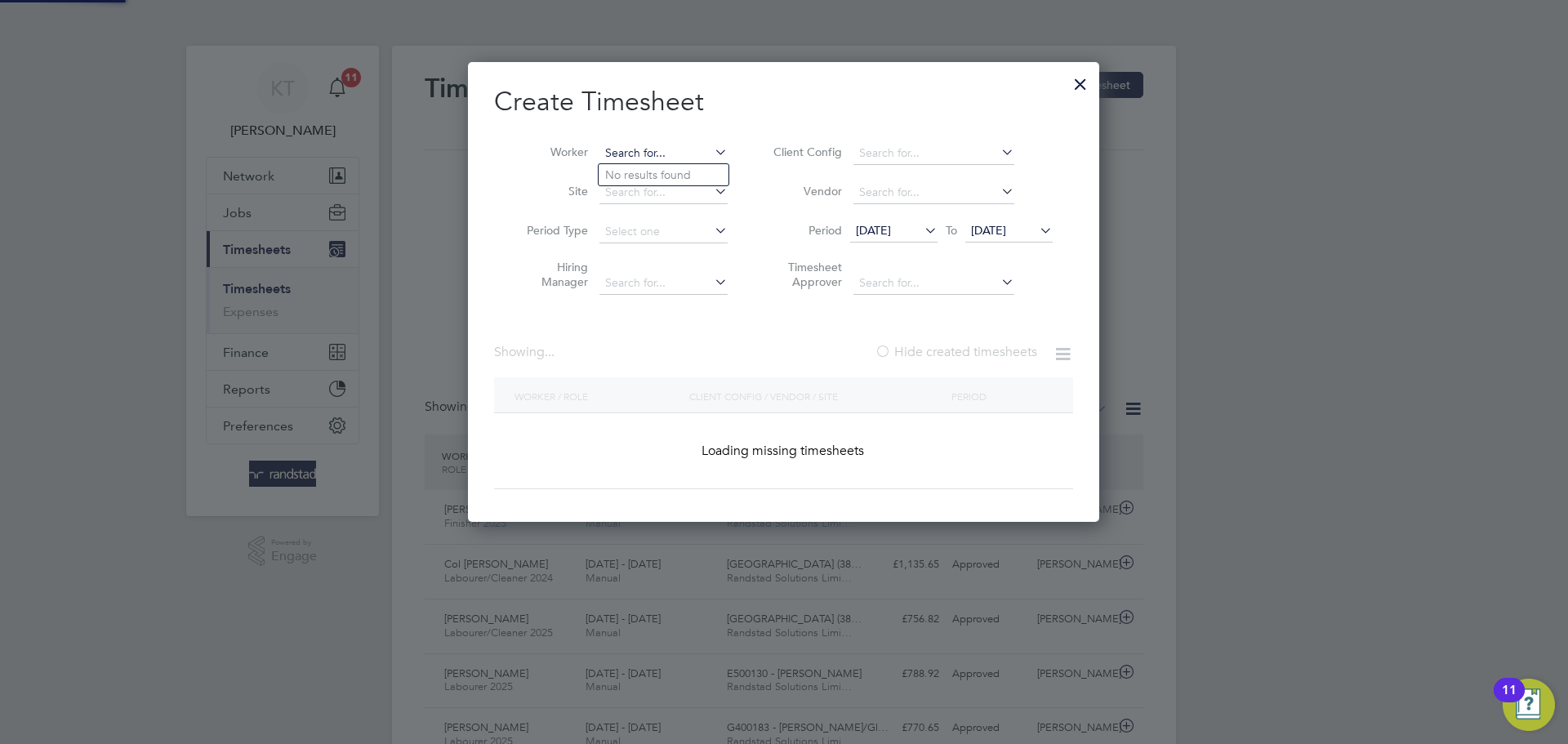
click at [663, 151] on input at bounding box center [663, 153] width 129 height 23
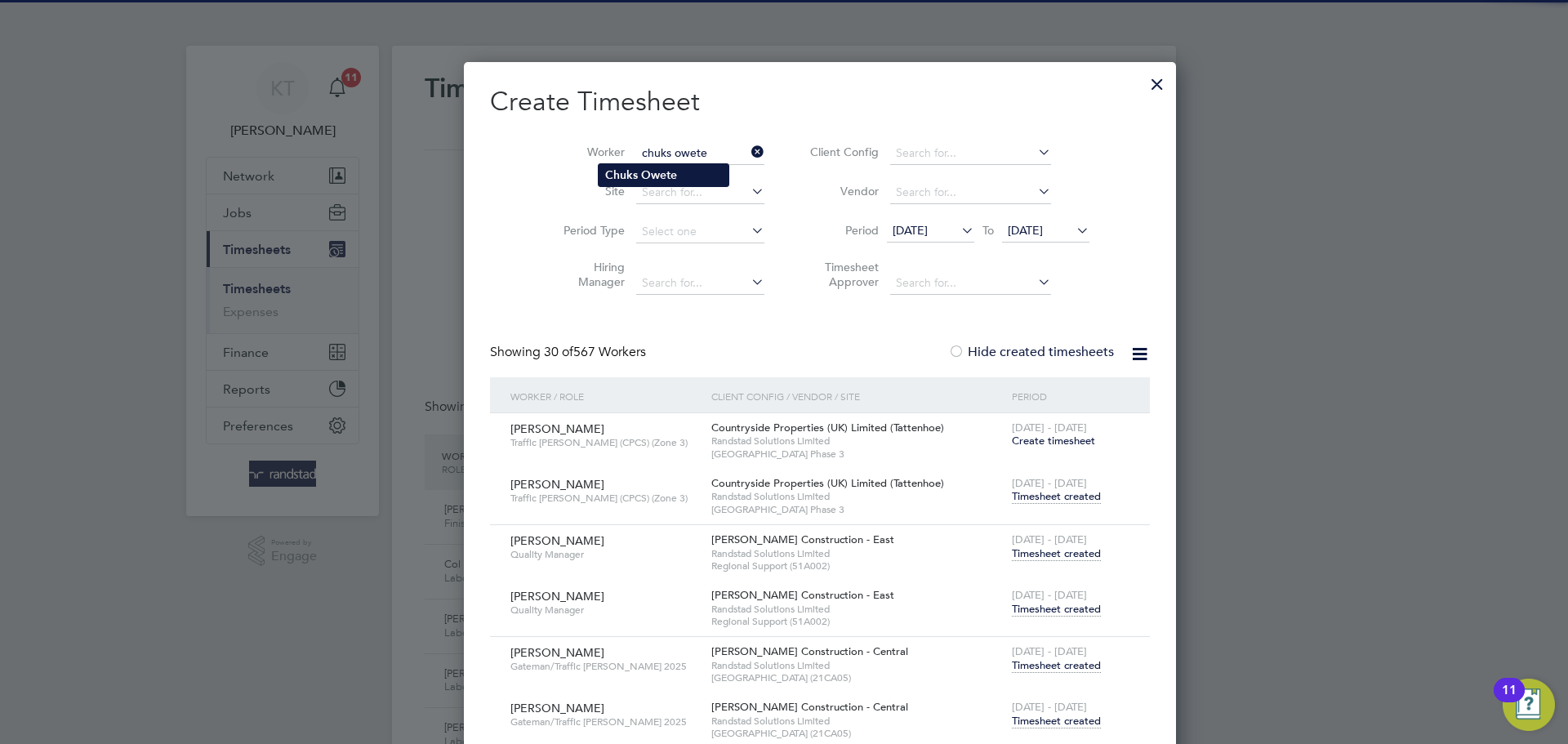
click at [658, 166] on li "[PERSON_NAME]" at bounding box center [663, 175] width 130 height 22
type input "[PERSON_NAME]"
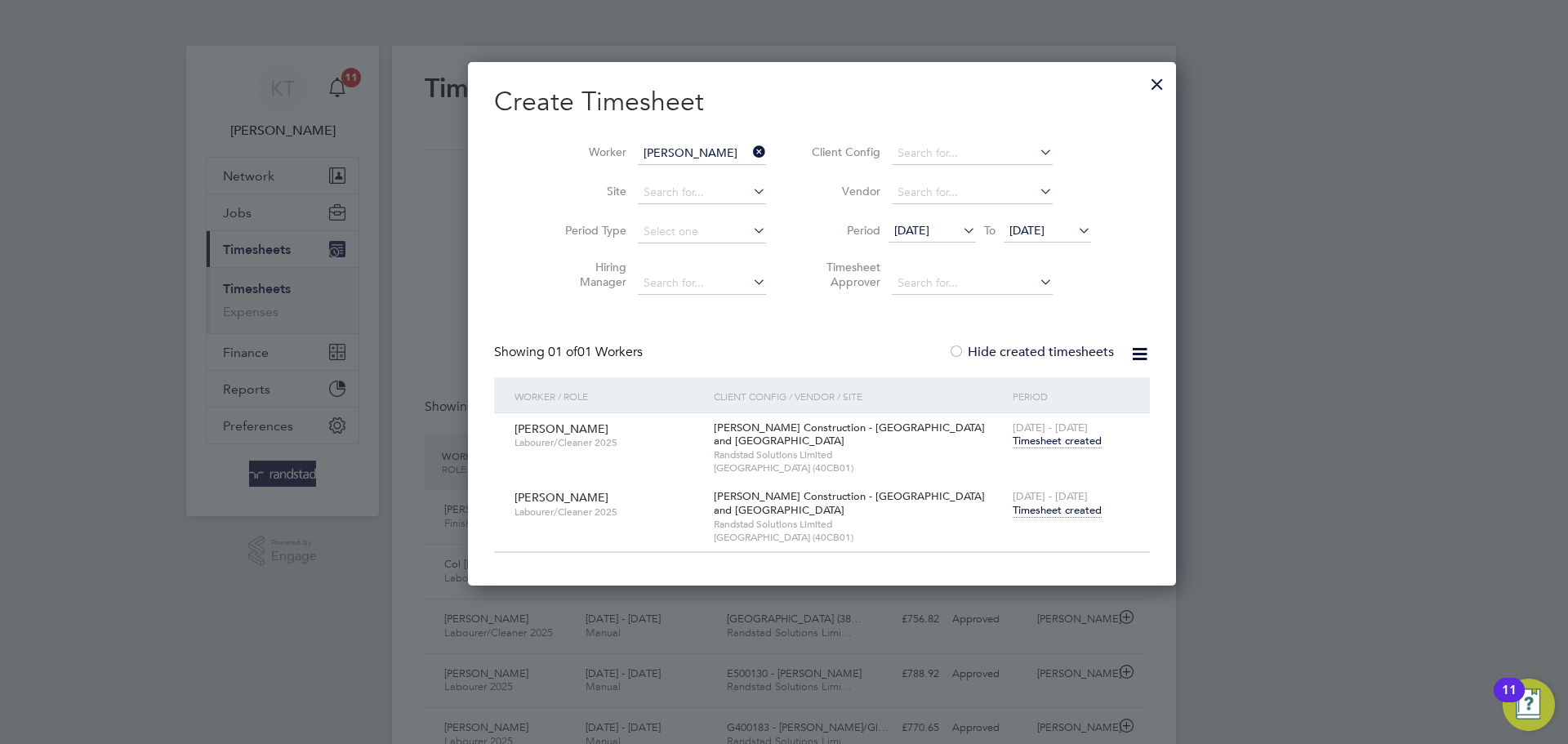
drag, startPoint x: 998, startPoint y: 515, endPoint x: 981, endPoint y: 430, distance: 86.7
click at [966, 440] on div "Chuks Owete Labourer/Cleaner 2025 [PERSON_NAME] Construction - [GEOGRAPHIC_DATA…" at bounding box center [822, 482] width 656 height 139
click at [1013, 439] on span "Timesheet created" at bounding box center [1057, 441] width 89 height 15
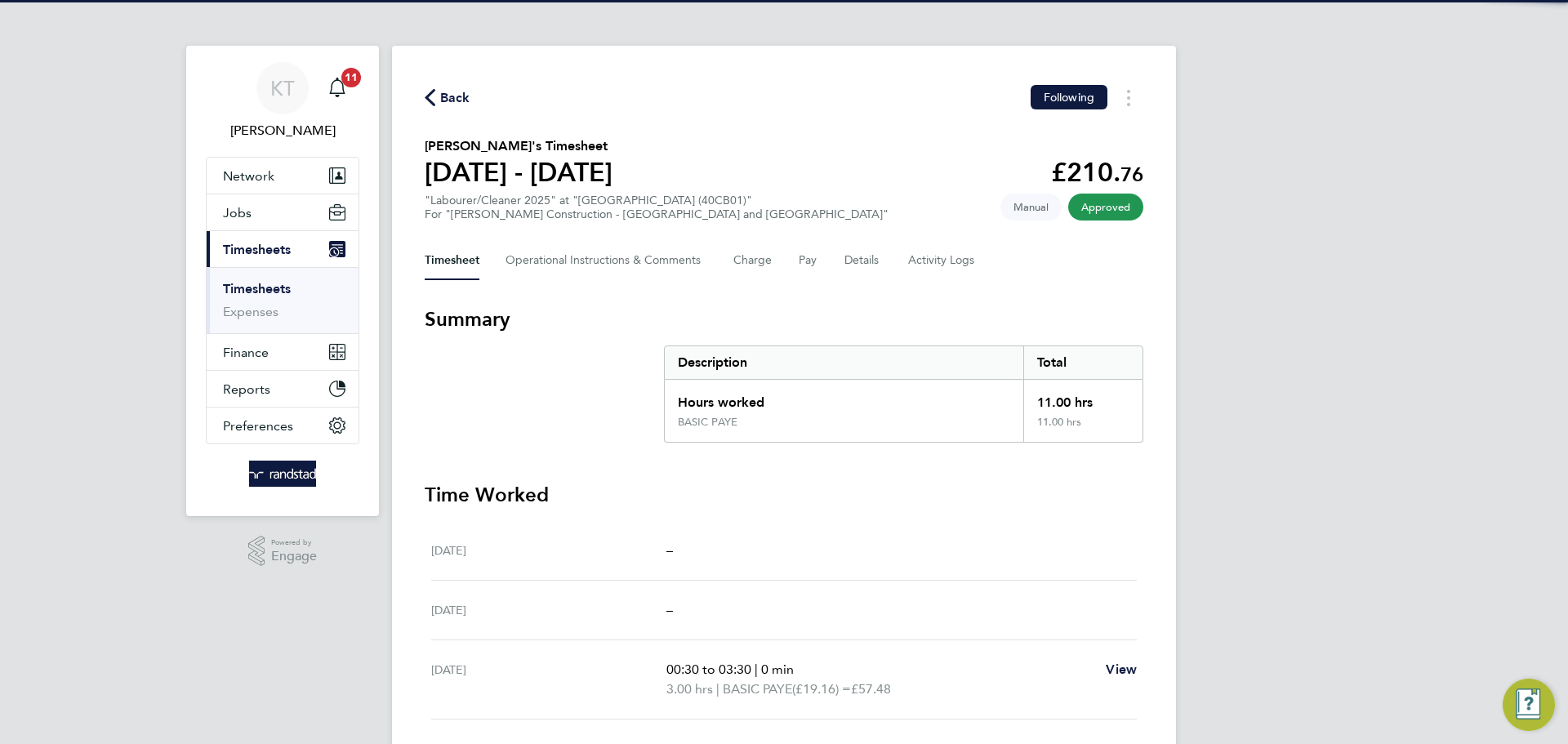
click at [1366, 417] on div "KT [PERSON_NAME] Notifications 11 Applications: Network Team Members Businesses…" at bounding box center [784, 580] width 1568 height 1160
